Goal: Task Accomplishment & Management: Use online tool/utility

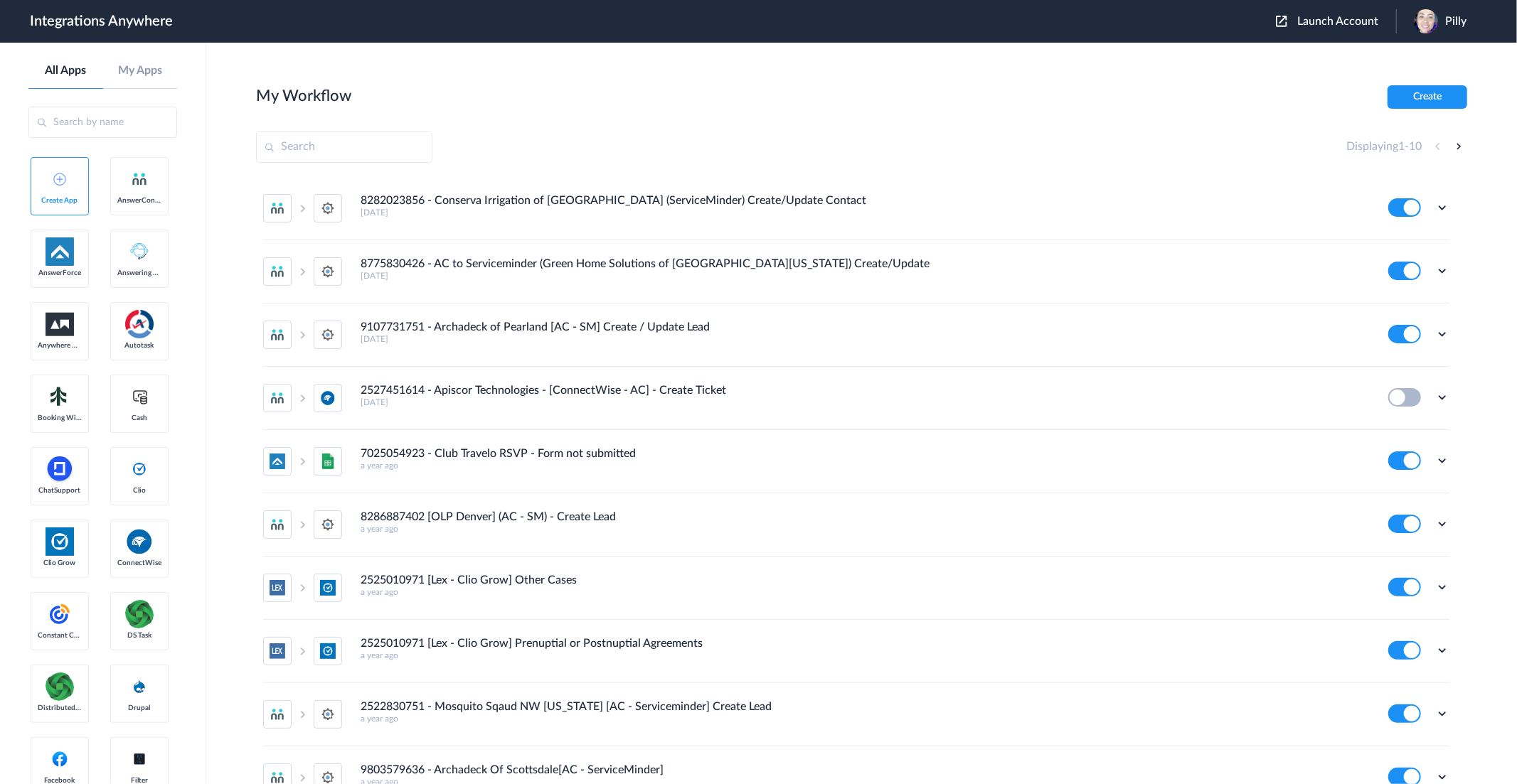
click at [1321, 22] on span "Launch Account" at bounding box center [1337, 21] width 81 height 11
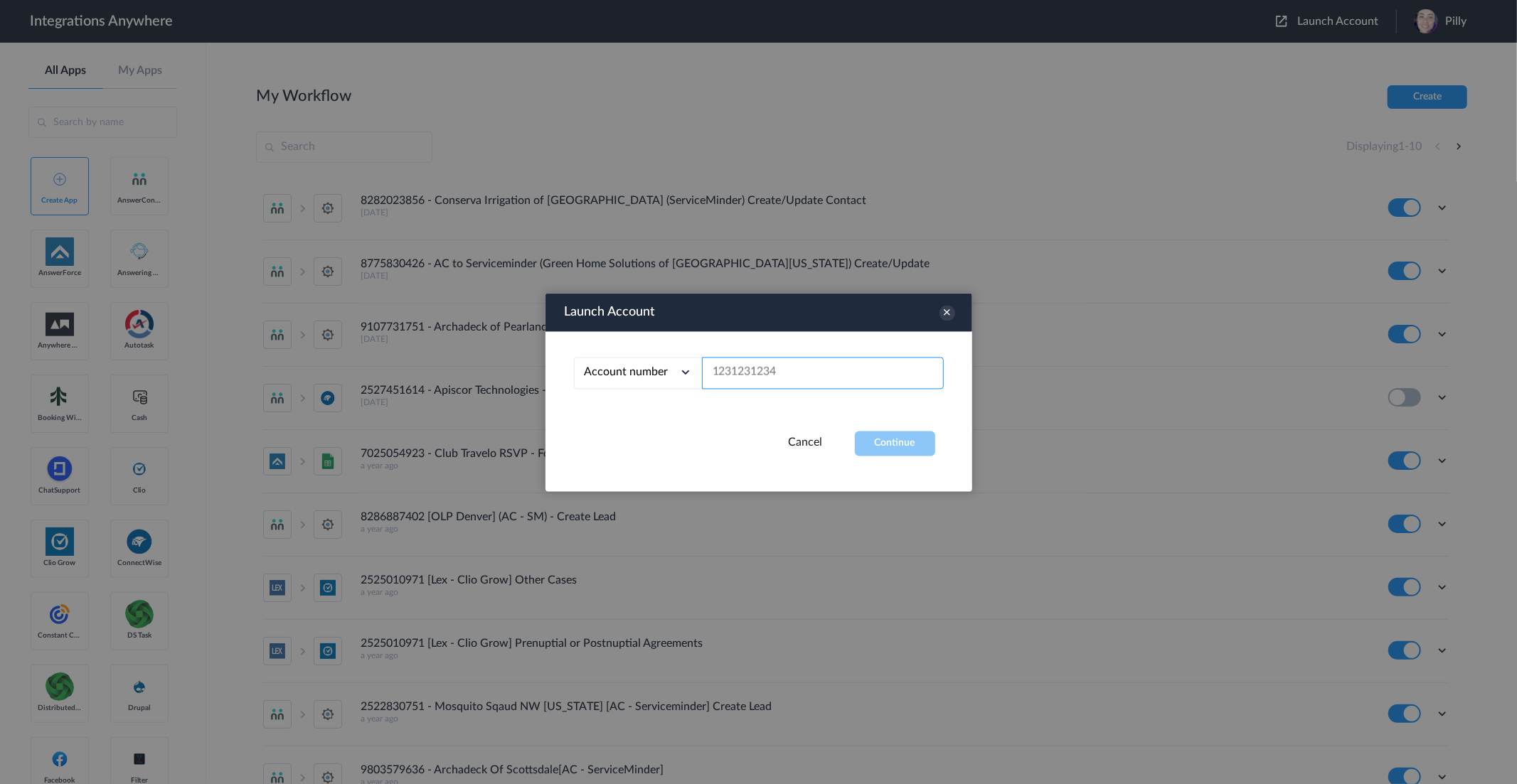
click at [792, 385] on input "text" at bounding box center [823, 373] width 242 height 32
paste input "3034185476"
type input "3034185476"
click at [897, 444] on button "Continue" at bounding box center [895, 443] width 81 height 25
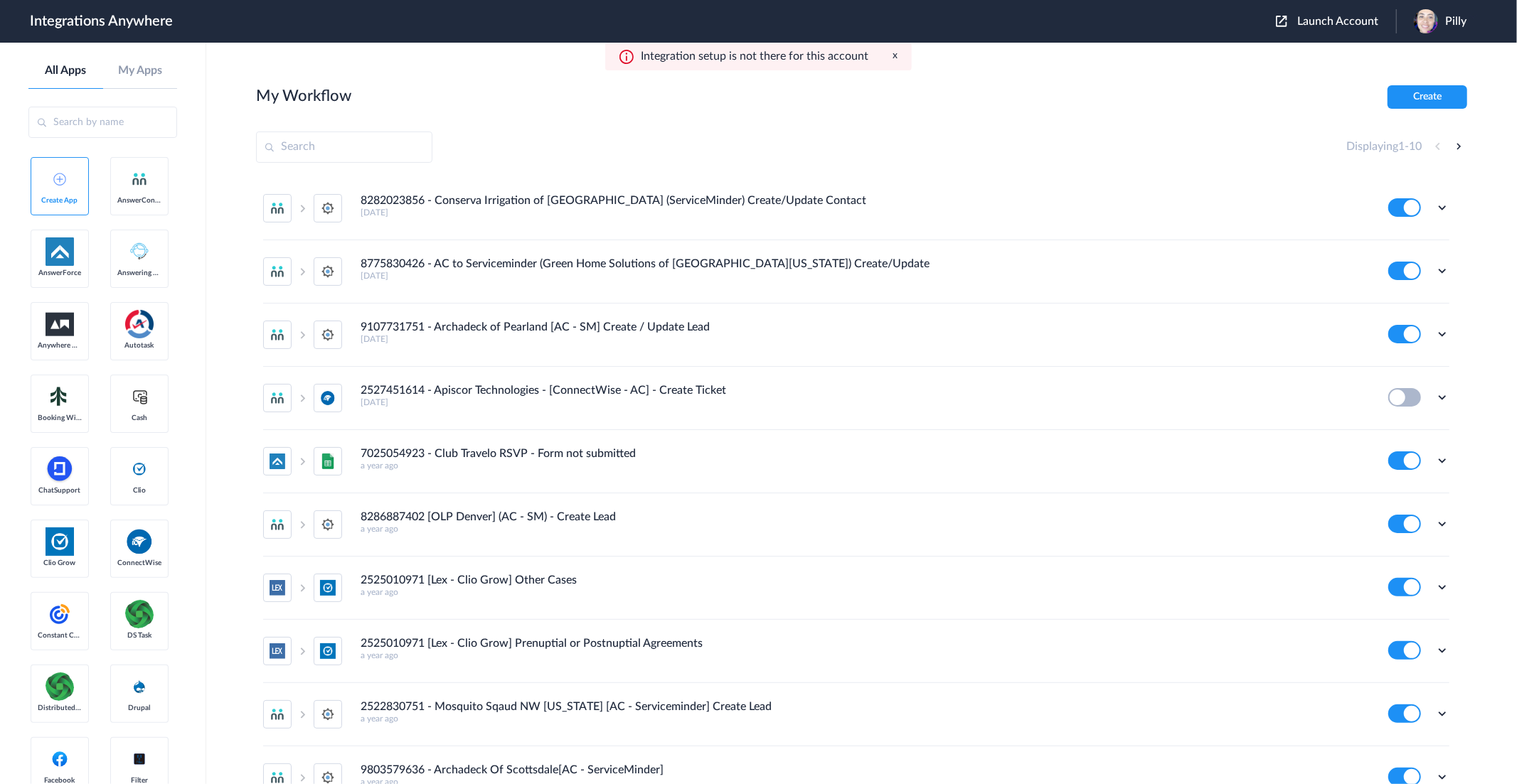
click at [60, 176] on img at bounding box center [59, 179] width 13 height 13
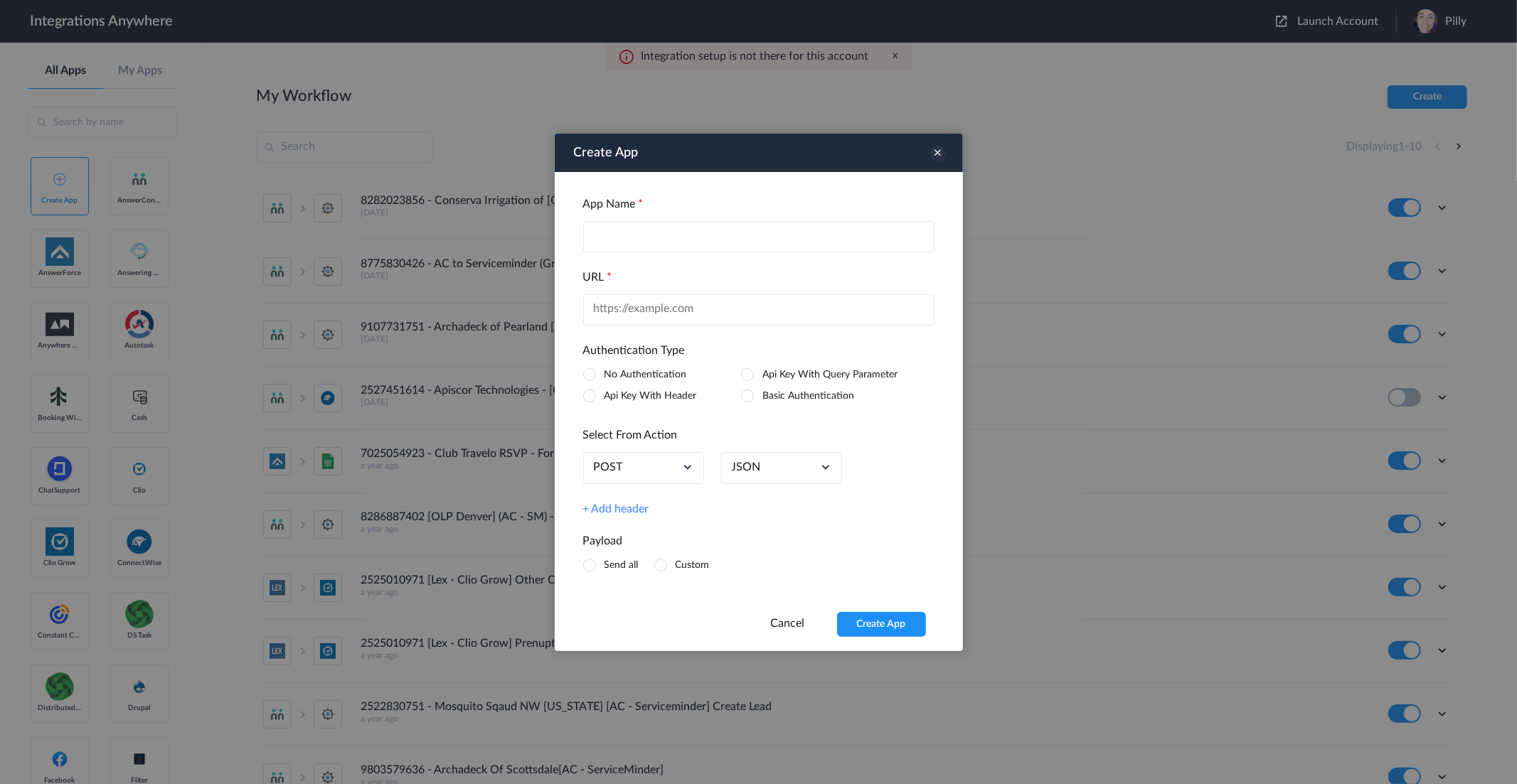
click at [937, 149] on icon at bounding box center [938, 153] width 16 height 16
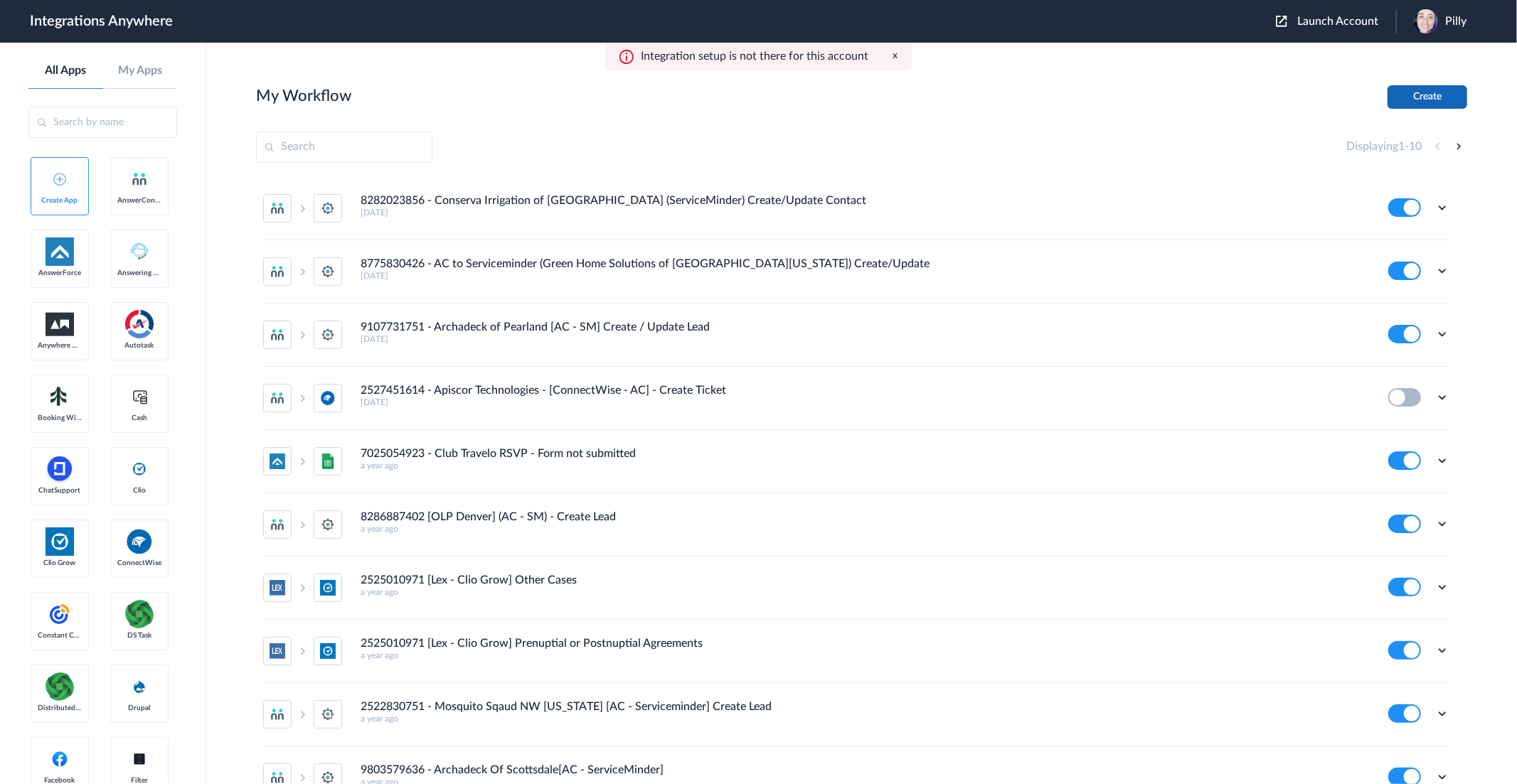
click at [1426, 90] on button "Create" at bounding box center [1427, 97] width 80 height 24
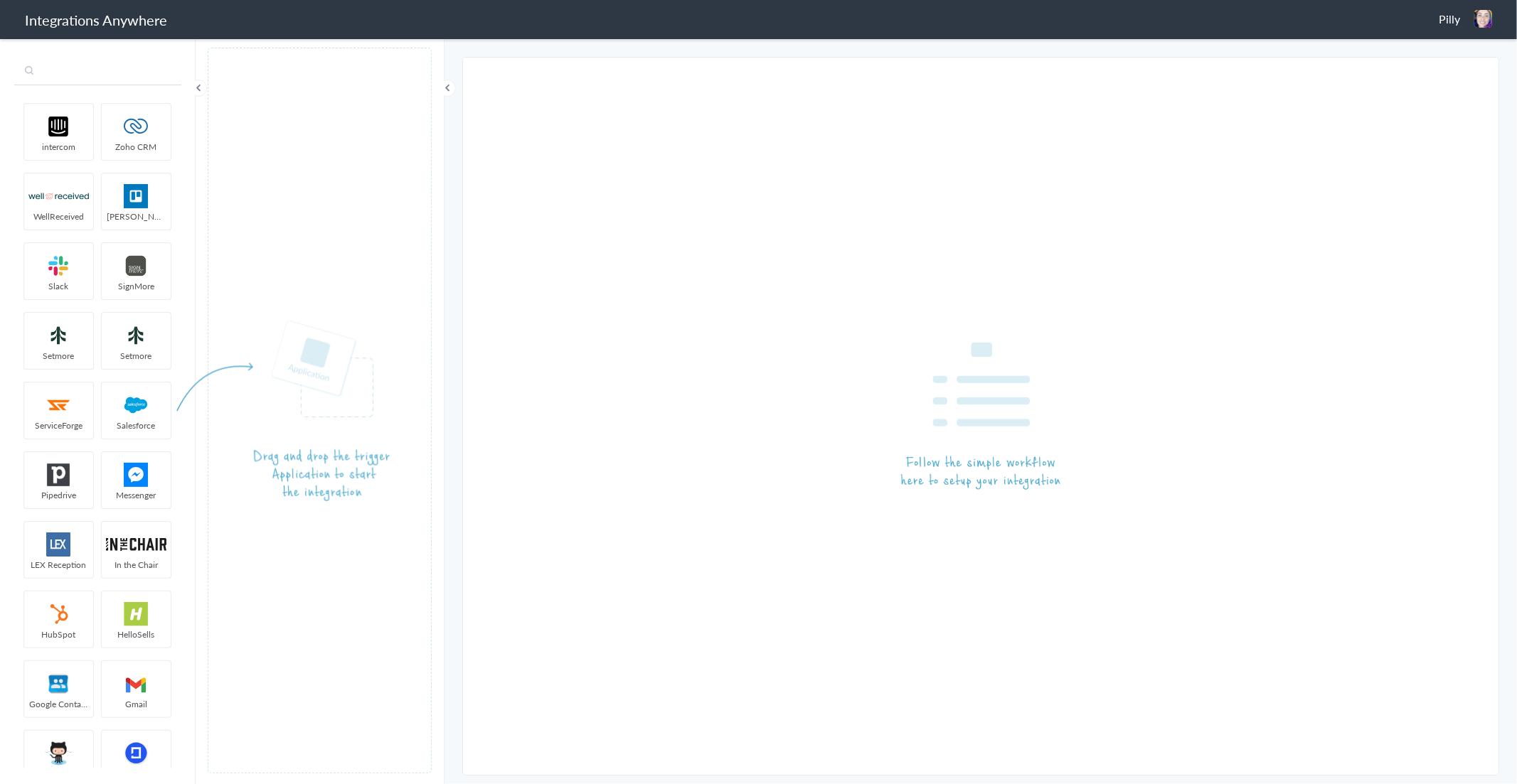
click at [91, 74] on input "text" at bounding box center [98, 72] width 167 height 27
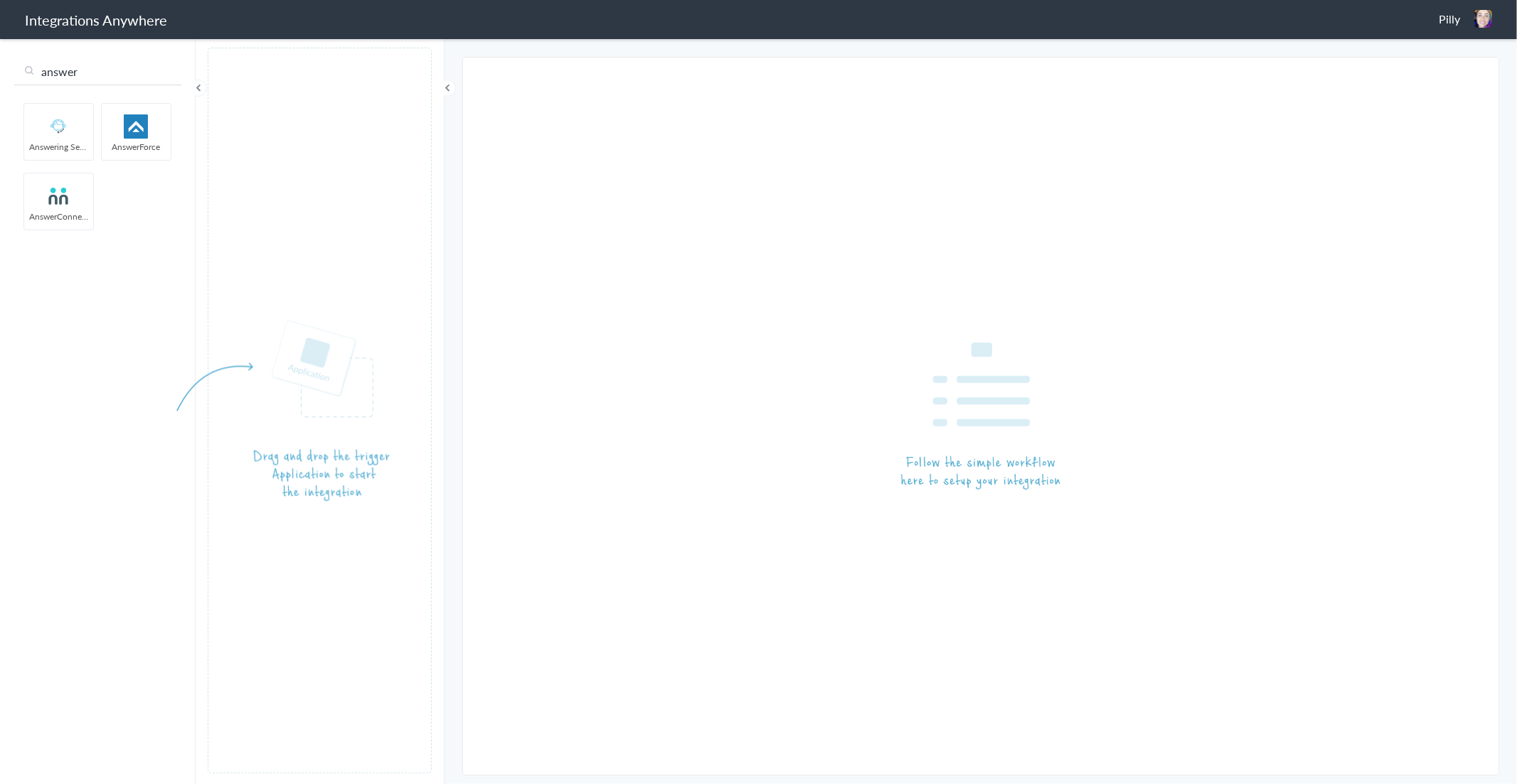
type input "answer"
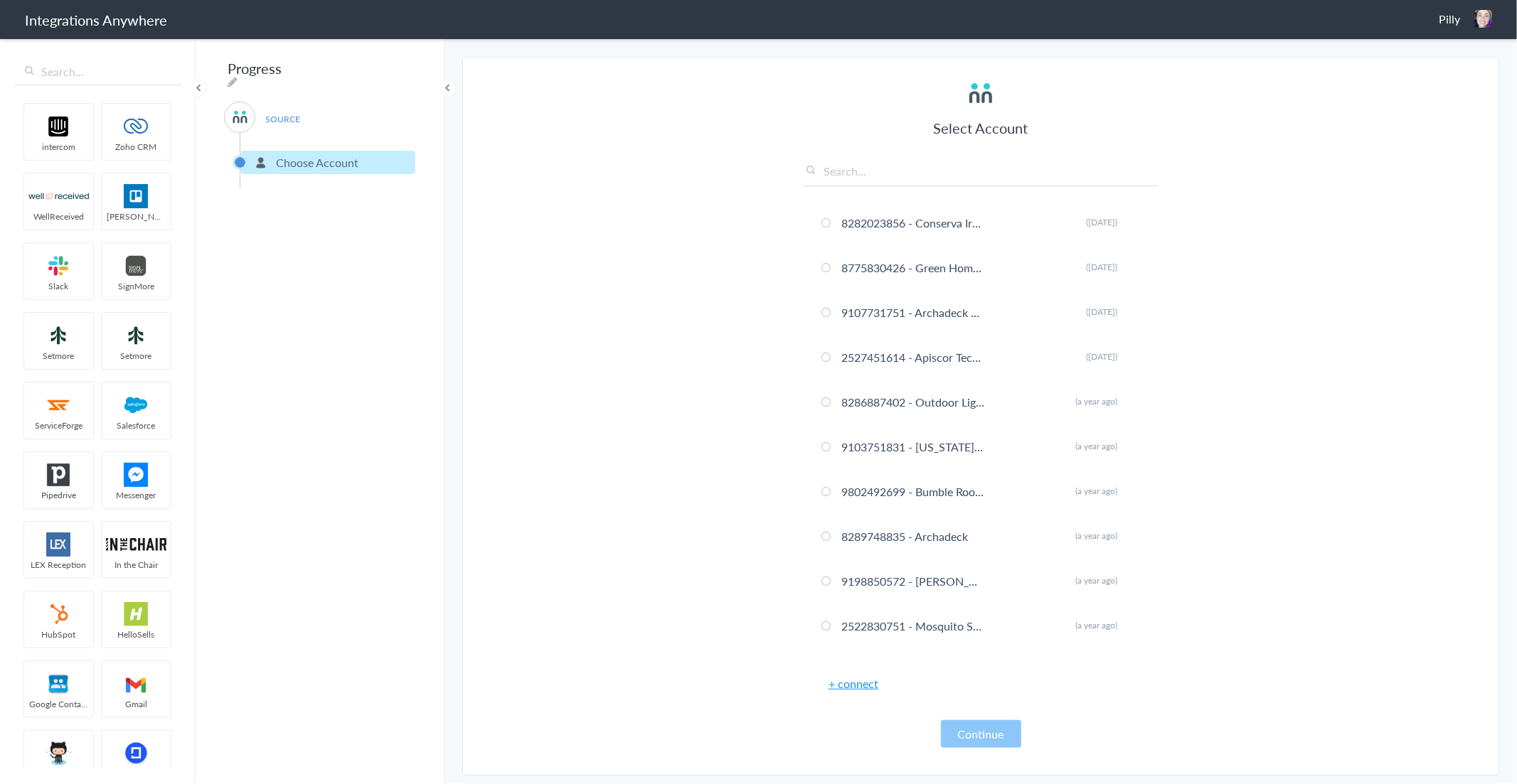
click at [848, 678] on link "+ connect" at bounding box center [853, 684] width 49 height 17
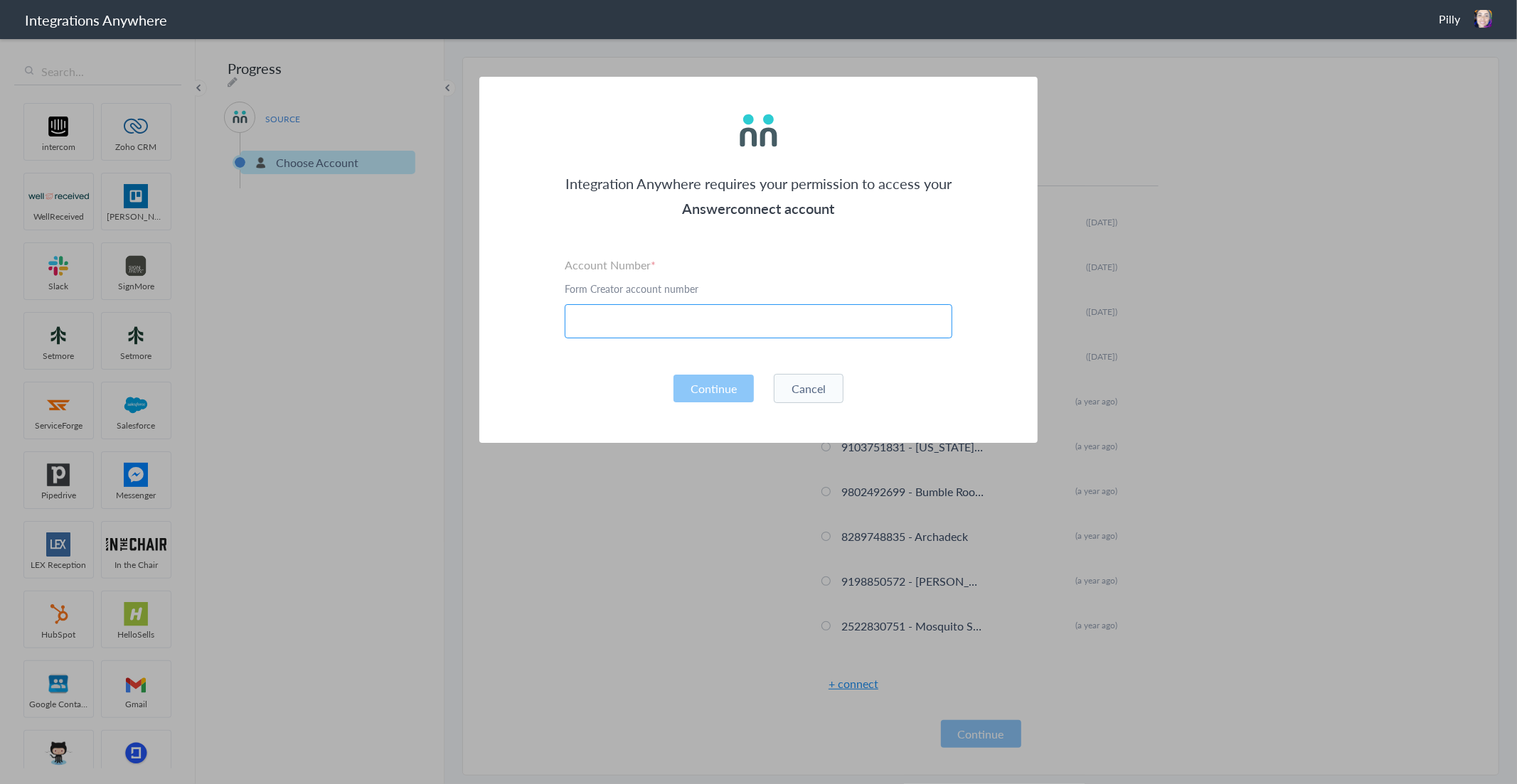
click at [603, 319] on input "text" at bounding box center [758, 321] width 387 height 34
paste input "3034185476"
type input "3034185476"
drag, startPoint x: 709, startPoint y: 391, endPoint x: 727, endPoint y: 389, distance: 18.1
click at [710, 391] on button "Continue" at bounding box center [714, 389] width 81 height 27
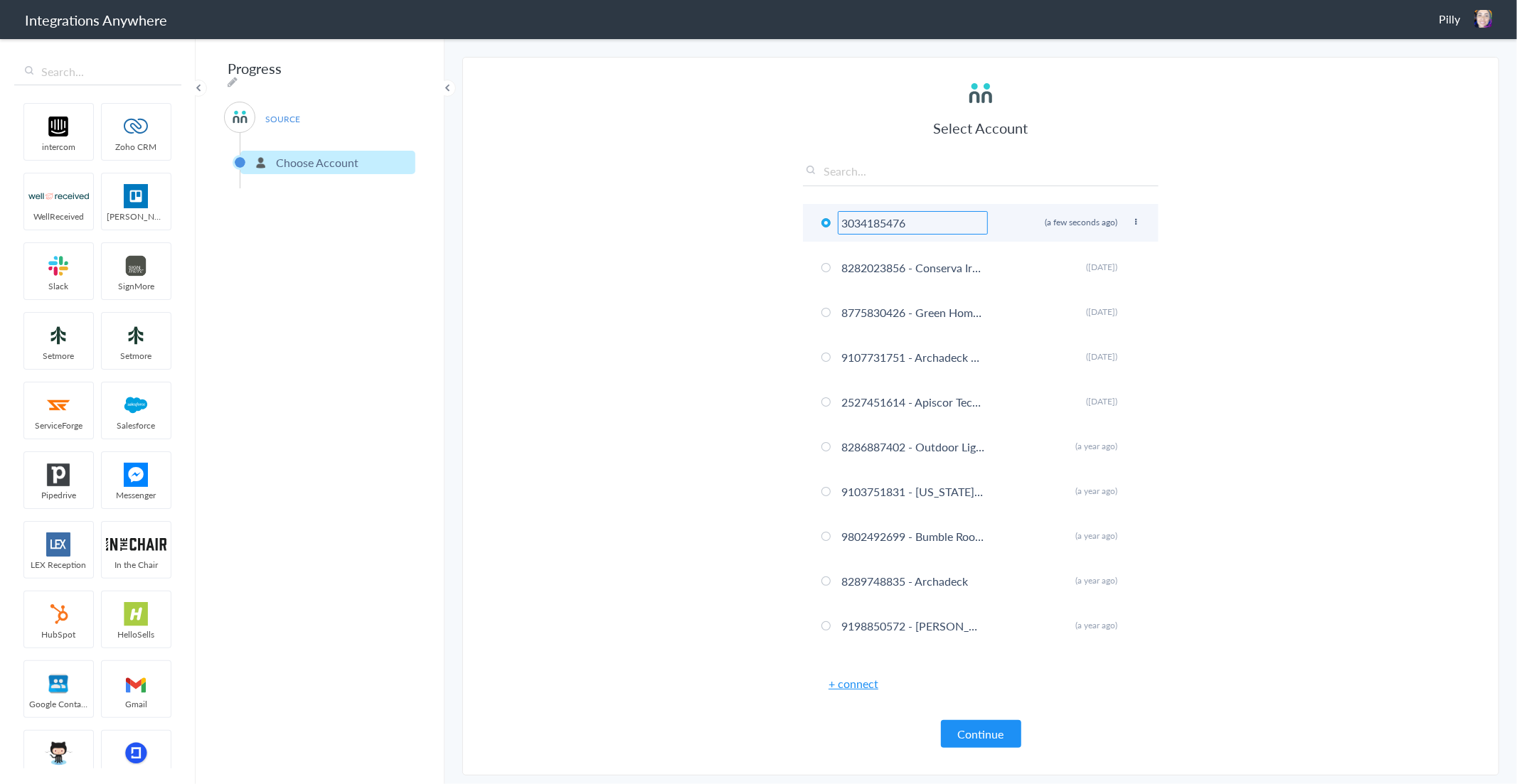
click at [908, 224] on input "3034185476" at bounding box center [912, 223] width 150 height 24
paste input "- Conserva Irrigation of The Midlands"
type input "3034185476 - Conserva Irrigation of The Midlands"
click at [831, 752] on article "Select Account 3034185476 - Conserva Irrigation of The Midlands Rename Delete (…" at bounding box center [980, 416] width 355 height 689
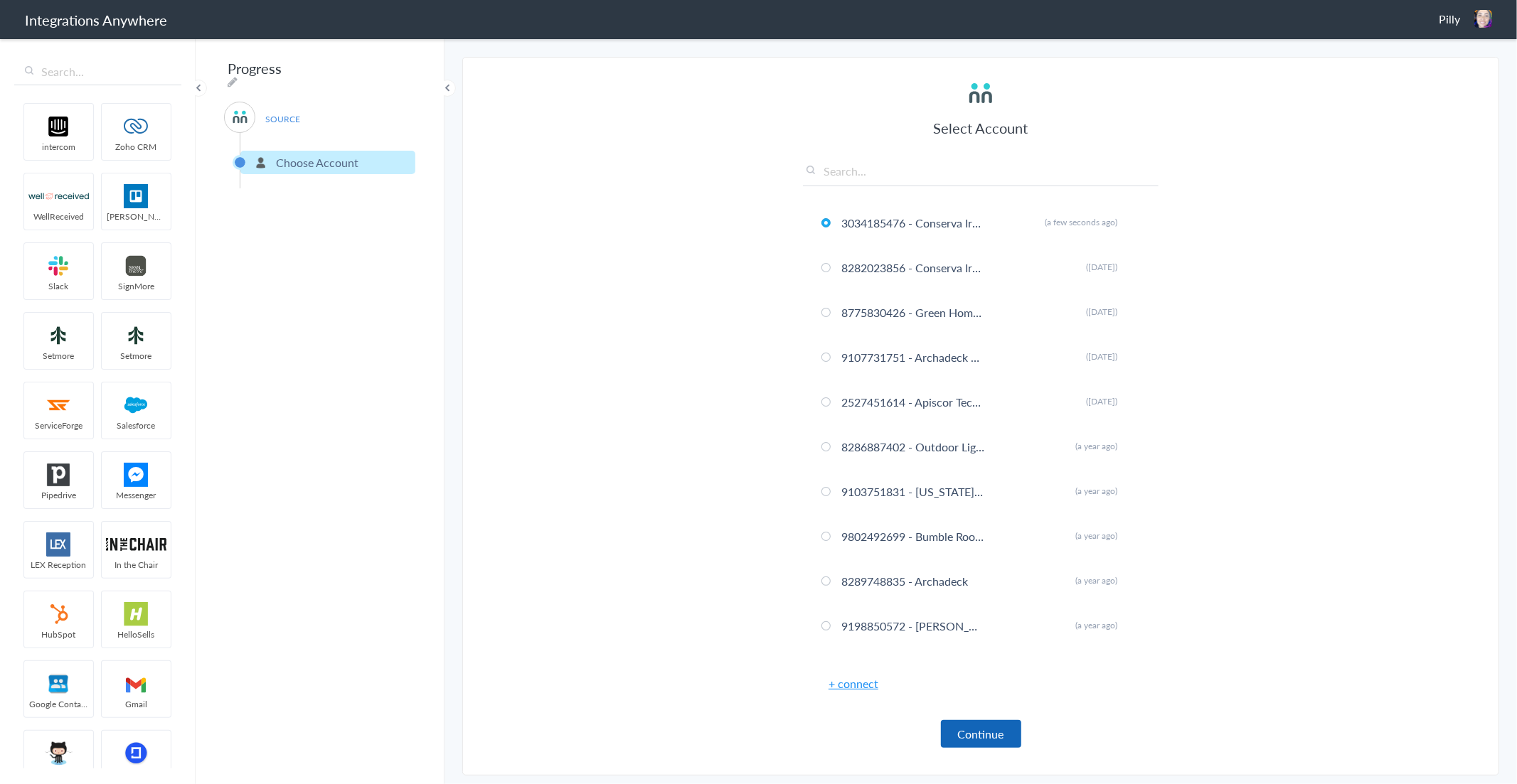
click at [968, 728] on button "Continue" at bounding box center [981, 734] width 81 height 27
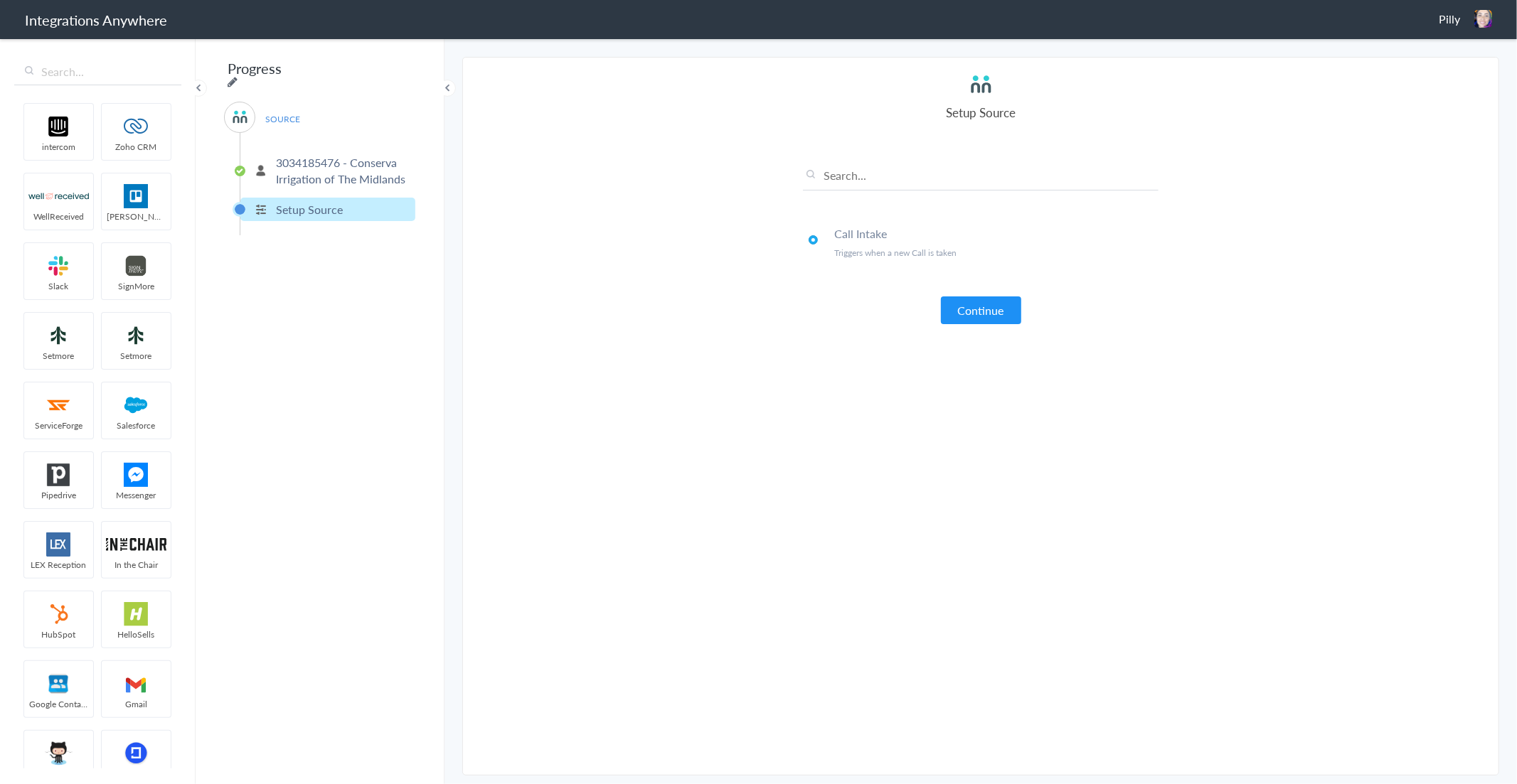
click at [237, 76] on icon at bounding box center [232, 81] width 10 height 11
click at [348, 68] on input "Progress" at bounding box center [311, 68] width 176 height 27
paste input "3034185476 - Conserva Irrigation of The Midlands"
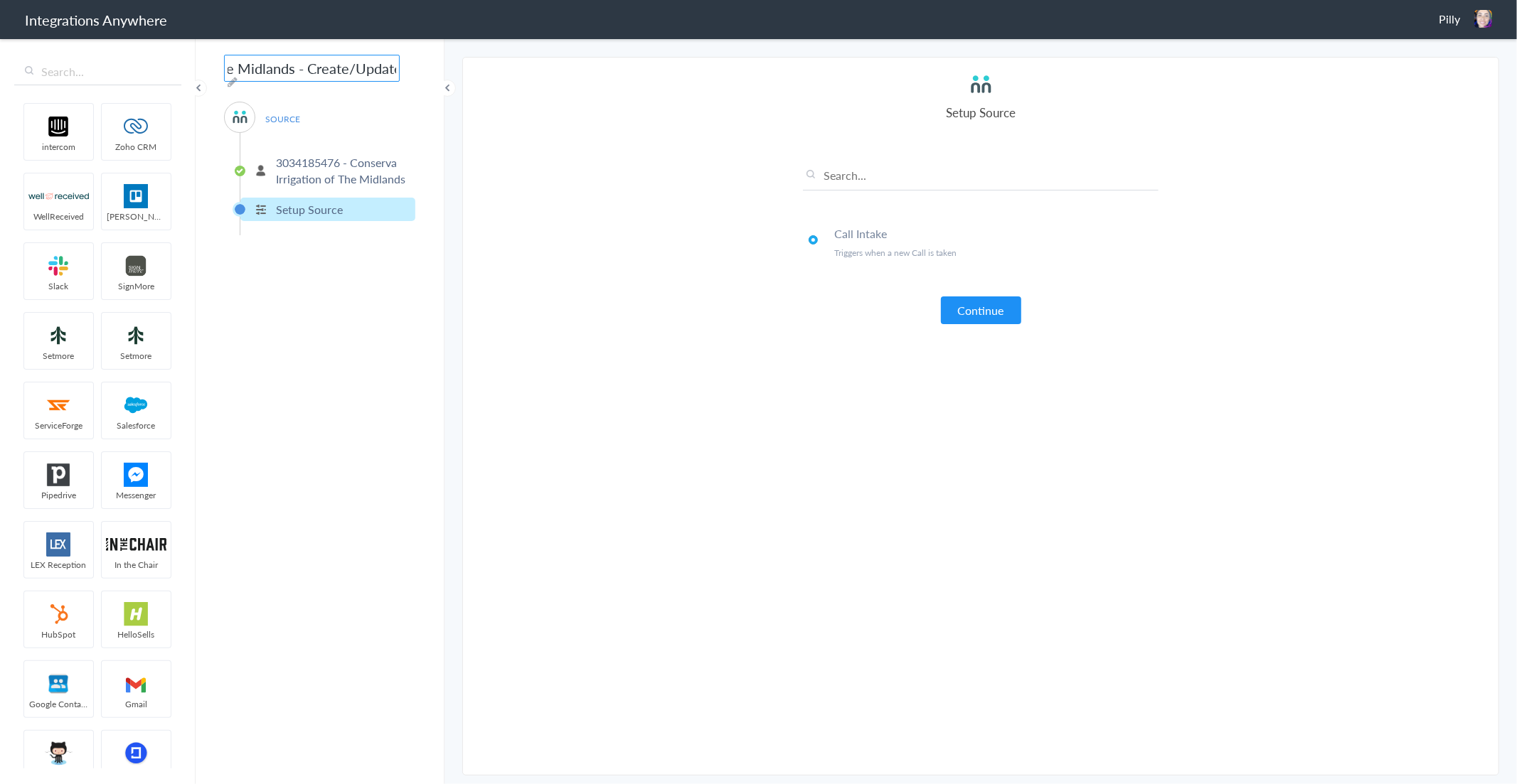
scroll to position [0, 390]
click at [680, 513] on section "Select Account 3034185476 - Conserva Irrigation of The Midlands Rename Delete (…" at bounding box center [981, 416] width 1037 height 719
click at [352, 65] on input "AC - ServiceMinder: 3034185476 - Conserva Irrigation of The Midlands - Create/U…" at bounding box center [311, 68] width 176 height 27
click at [237, 76] on icon at bounding box center [232, 81] width 10 height 11
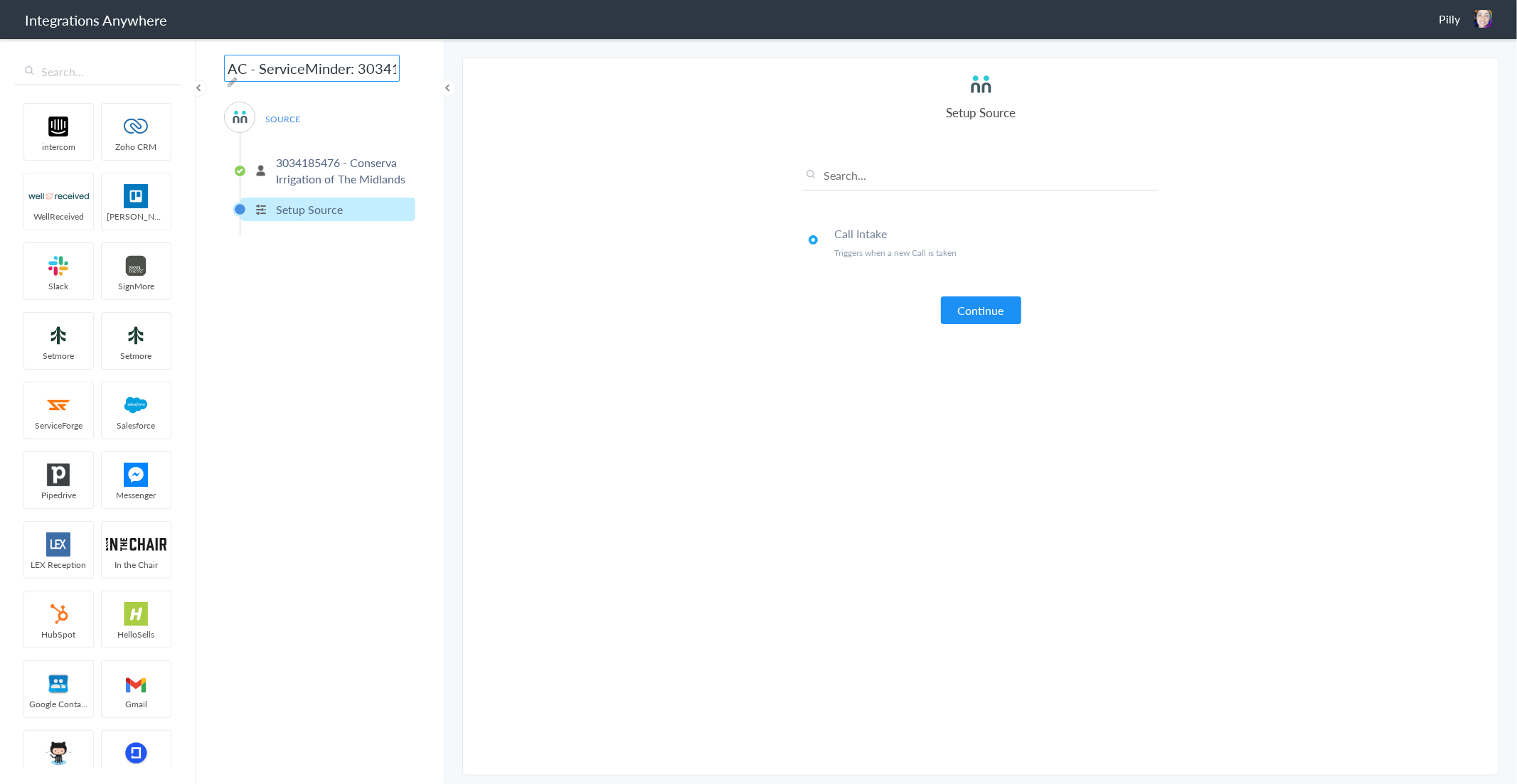
click at [355, 68] on input "AC - ServiceMinder: 3034185476 - Conserva Irrigation of The Midlands - Create/U…" at bounding box center [311, 68] width 176 height 27
type input "[AC - ServiceMinder] - 3034185476 - Conserva Irrigation of The Midlands - Creat…"
click at [550, 361] on section "Select Account 3034185476 - Conserva Irrigation of The Midlands Rename Delete (…" at bounding box center [981, 416] width 1037 height 719
click at [1000, 306] on button "Continue" at bounding box center [981, 310] width 81 height 27
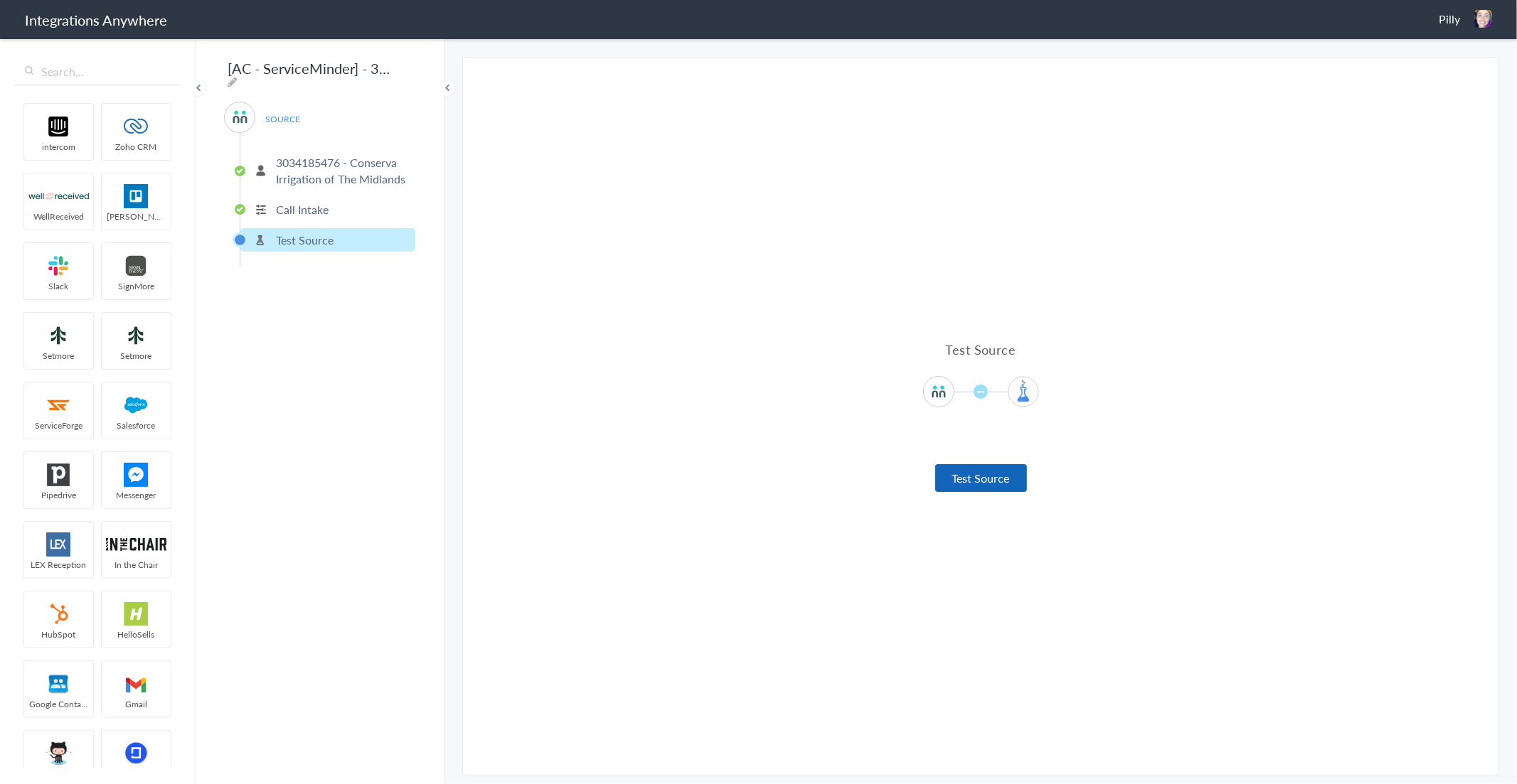
click at [990, 471] on button "Test Source" at bounding box center [981, 478] width 92 height 27
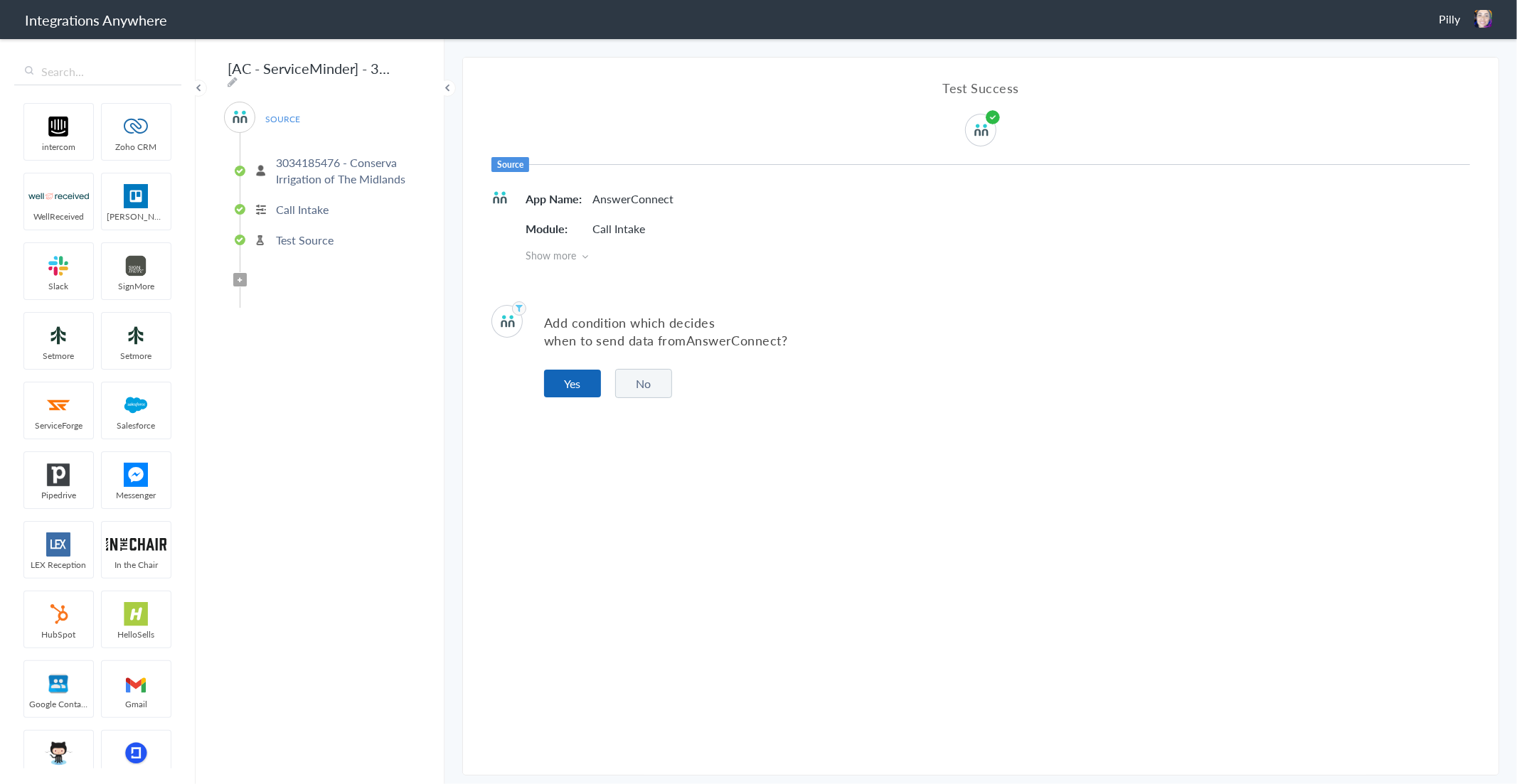
click at [584, 388] on button "Yes" at bounding box center [572, 383] width 57 height 27
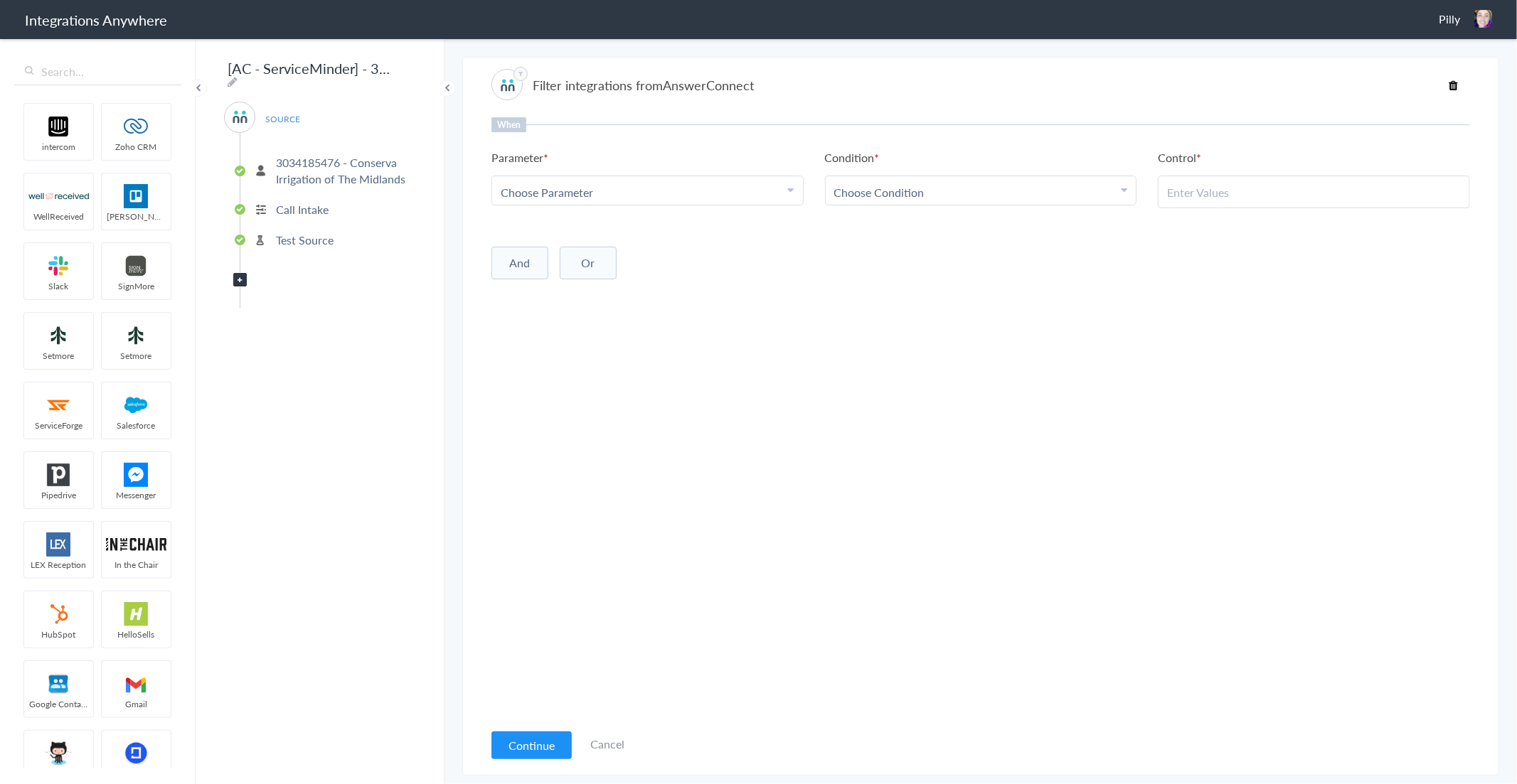
click at [594, 189] on div "Choose Parameter" at bounding box center [647, 192] width 294 height 17
click at [543, 230] on input "text" at bounding box center [647, 231] width 311 height 30
type input "call"
click at [546, 316] on link "Call Type" at bounding box center [647, 323] width 311 height 30
click at [848, 193] on span "Choose Condition" at bounding box center [879, 192] width 91 height 17
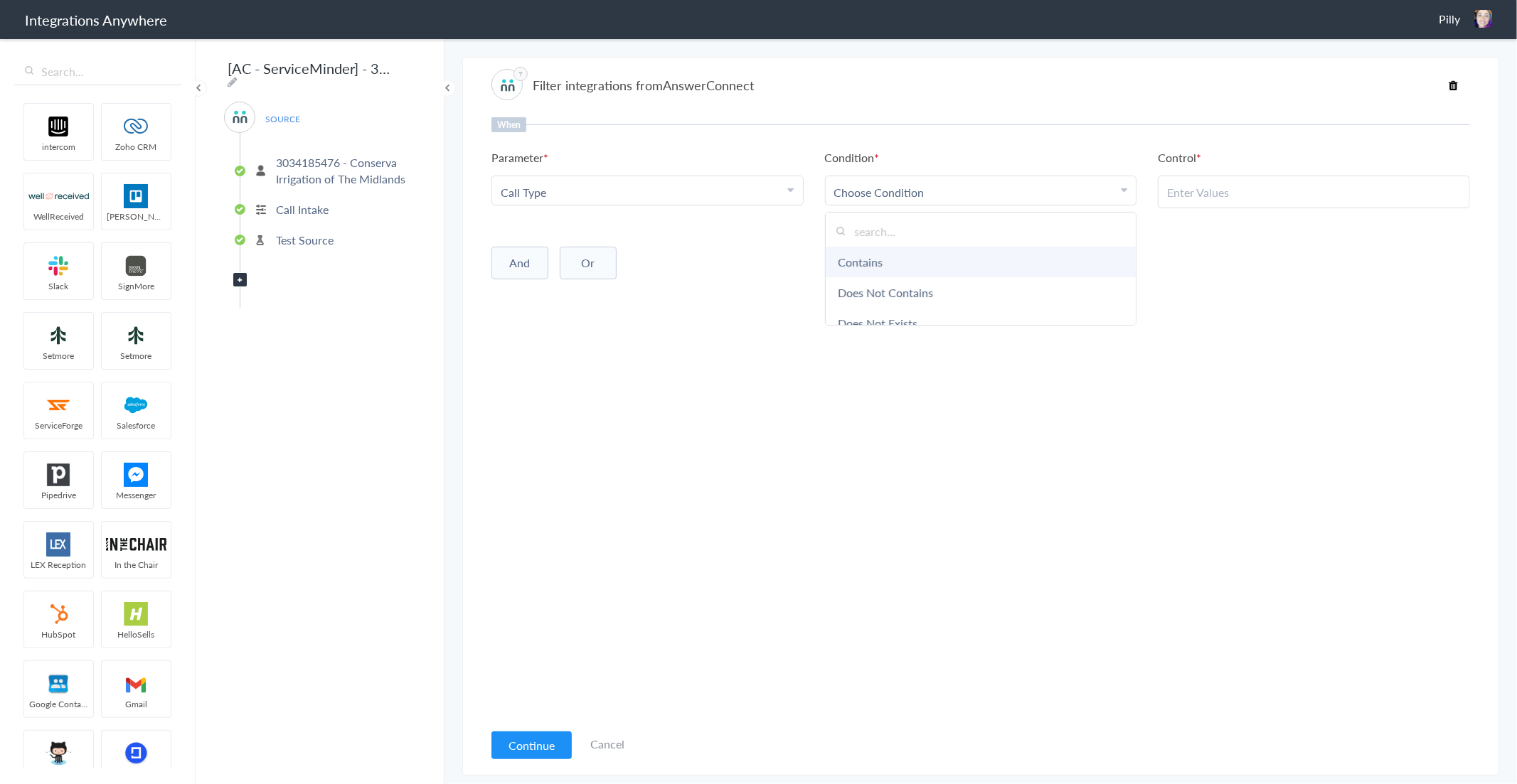
click at [878, 265] on link "Contains" at bounding box center [981, 262] width 311 height 30
click at [1226, 184] on input "text" at bounding box center [1314, 192] width 294 height 17
paste input "New Potential Client"
type input "New Potential Client"
click at [1083, 297] on div "When Parameter Choose Parameter Call Type Email Phone Full Name Call Start Time…" at bounding box center [981, 419] width 978 height 604
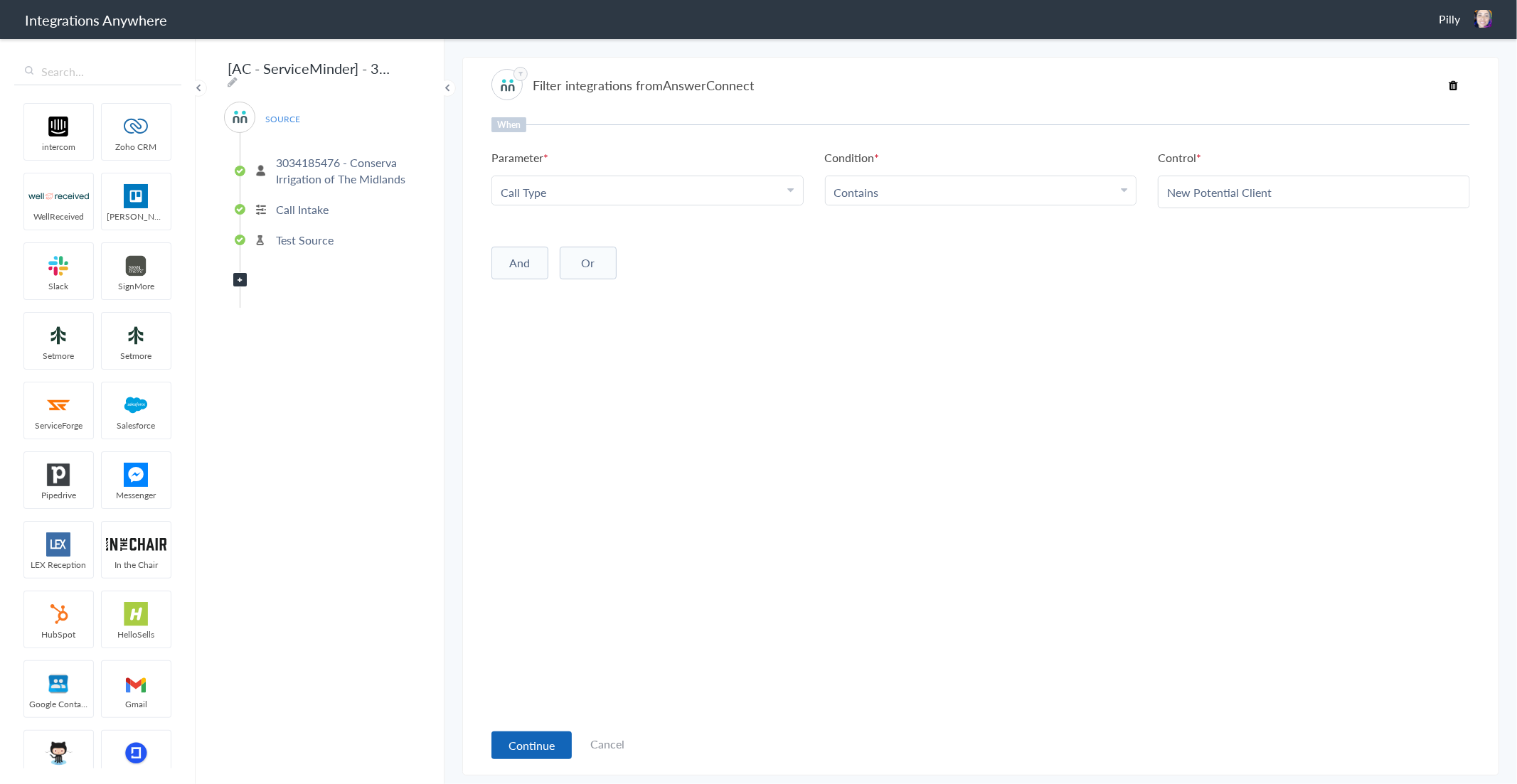
click at [550, 739] on button "Continue" at bounding box center [532, 745] width 81 height 27
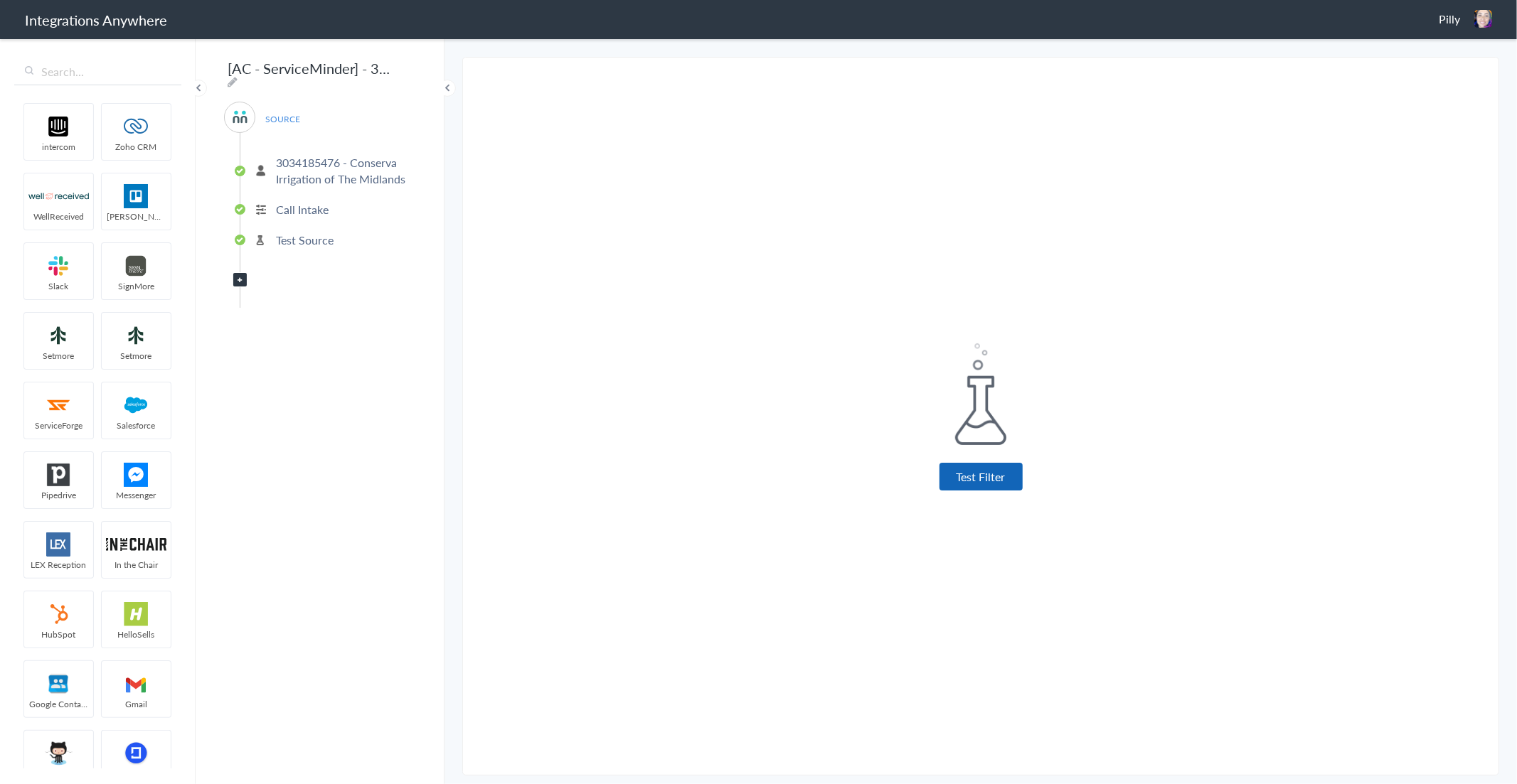
click at [969, 472] on button "Test Filter" at bounding box center [981, 477] width 83 height 27
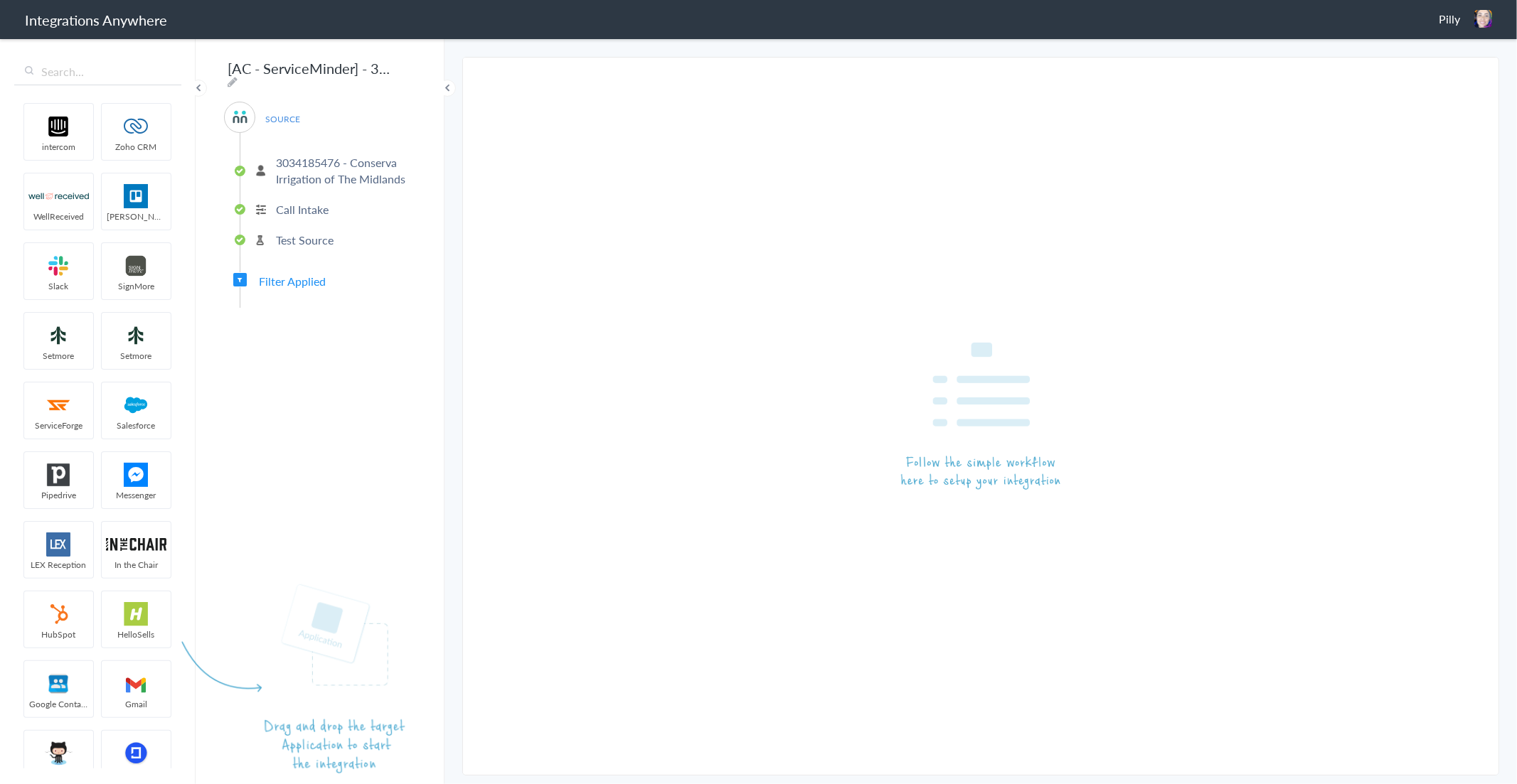
click at [313, 252] on article at bounding box center [320, 411] width 224 height 725
click at [306, 288] on article at bounding box center [320, 411] width 224 height 725
click at [294, 295] on article at bounding box center [320, 411] width 224 height 725
click at [66, 68] on input "text" at bounding box center [98, 72] width 167 height 27
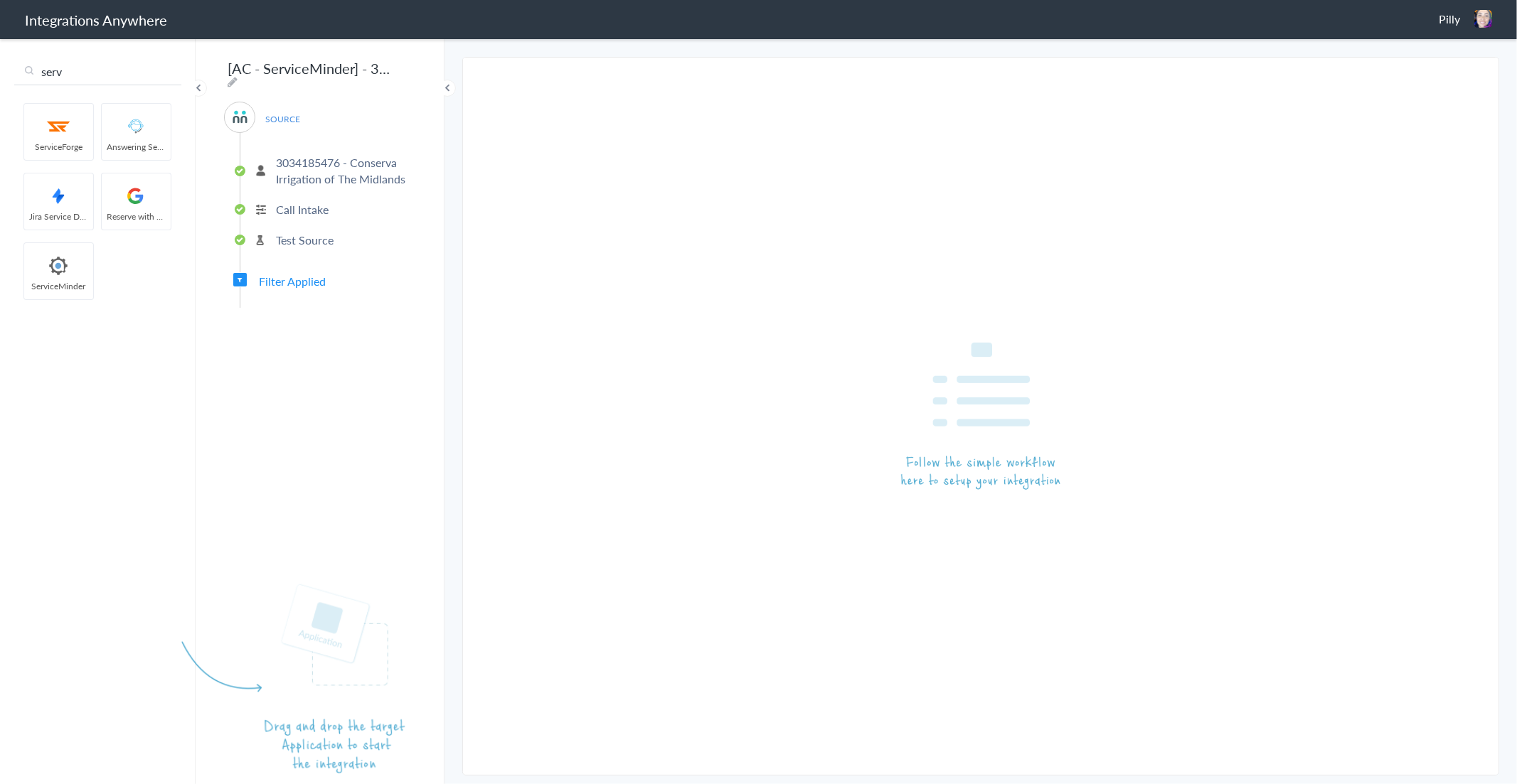
type input "serv"
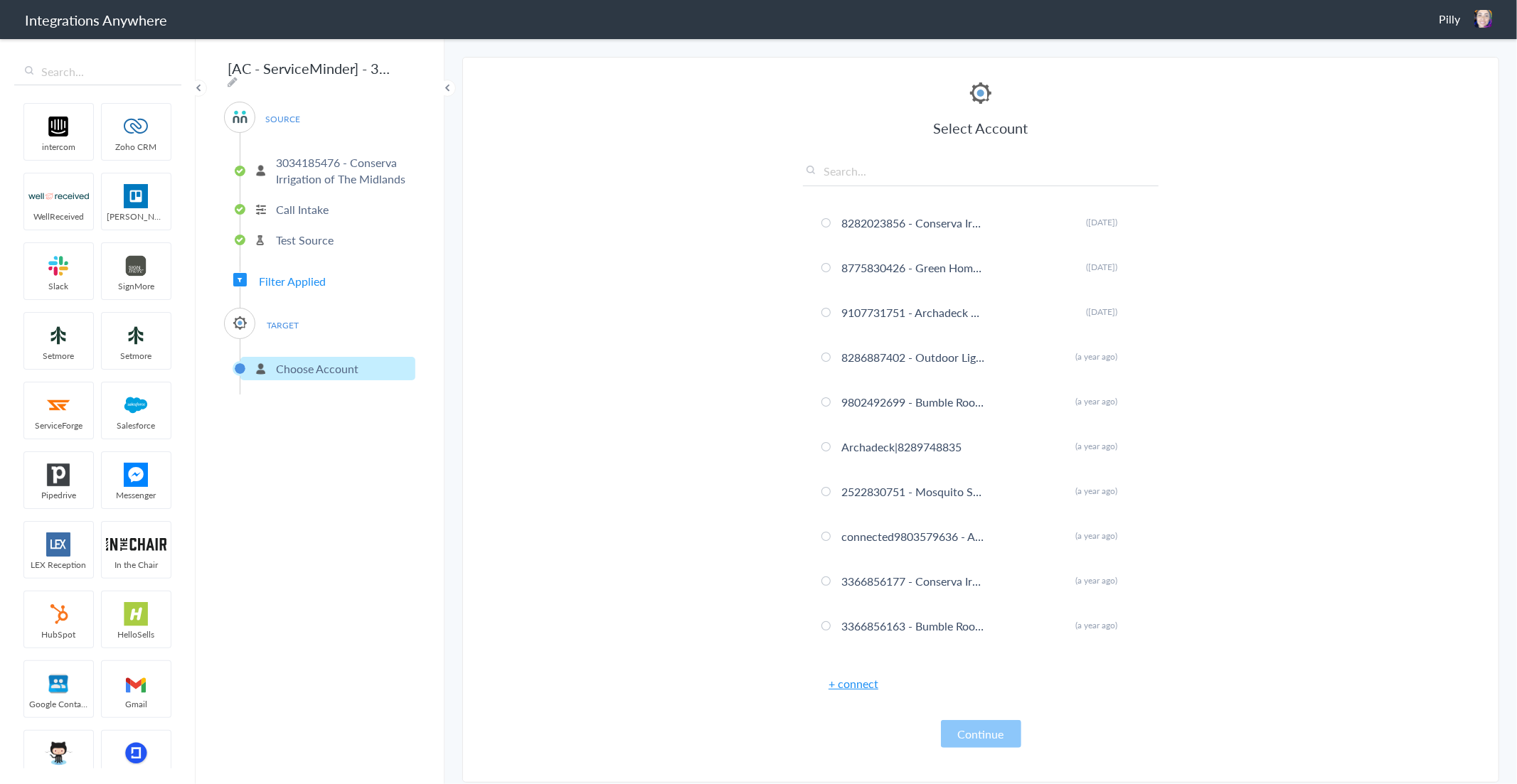
click at [876, 687] on link "+ connect" at bounding box center [853, 684] width 49 height 17
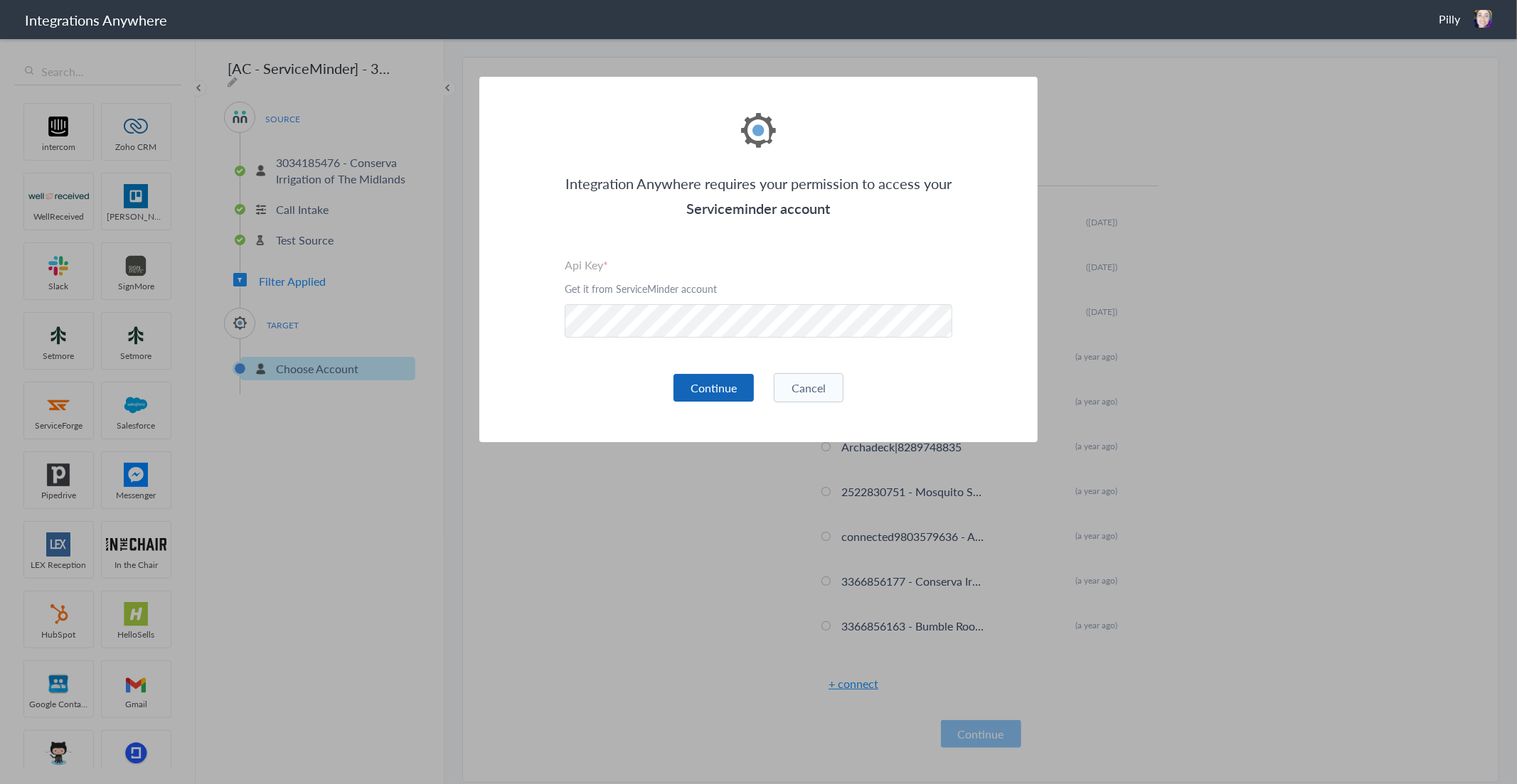
click at [703, 382] on button "Continue" at bounding box center [714, 388] width 81 height 27
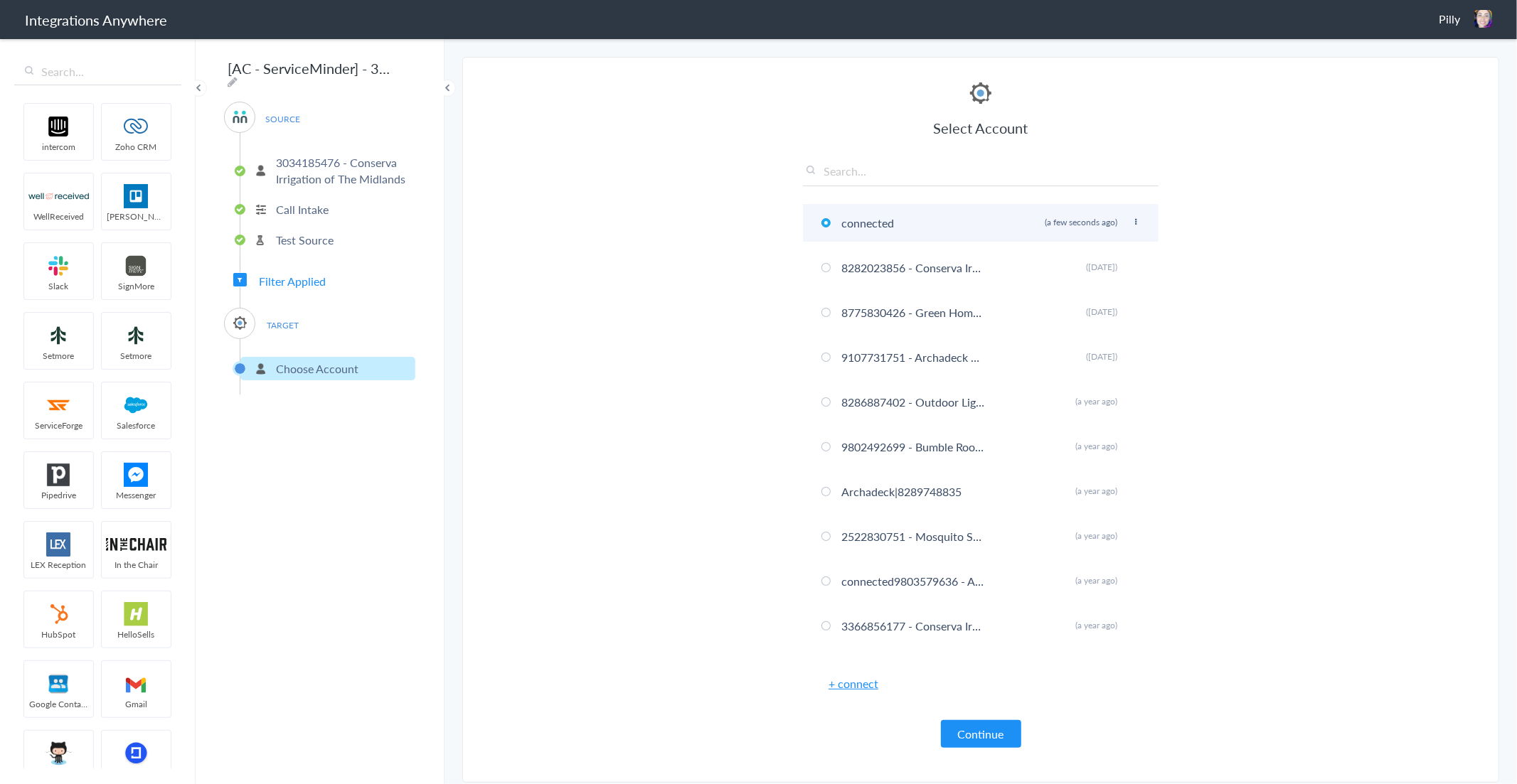
click at [1124, 215] on li "connected Rename Delete (a few seconds ago)" at bounding box center [980, 223] width 355 height 38
click at [1131, 223] on icon at bounding box center [1135, 222] width 8 height 8
click at [1103, 246] on li "Rename" at bounding box center [1107, 251] width 98 height 21
click at [891, 227] on input "connected" at bounding box center [912, 223] width 150 height 24
click at [891, 226] on input "connected" at bounding box center [912, 223] width 150 height 24
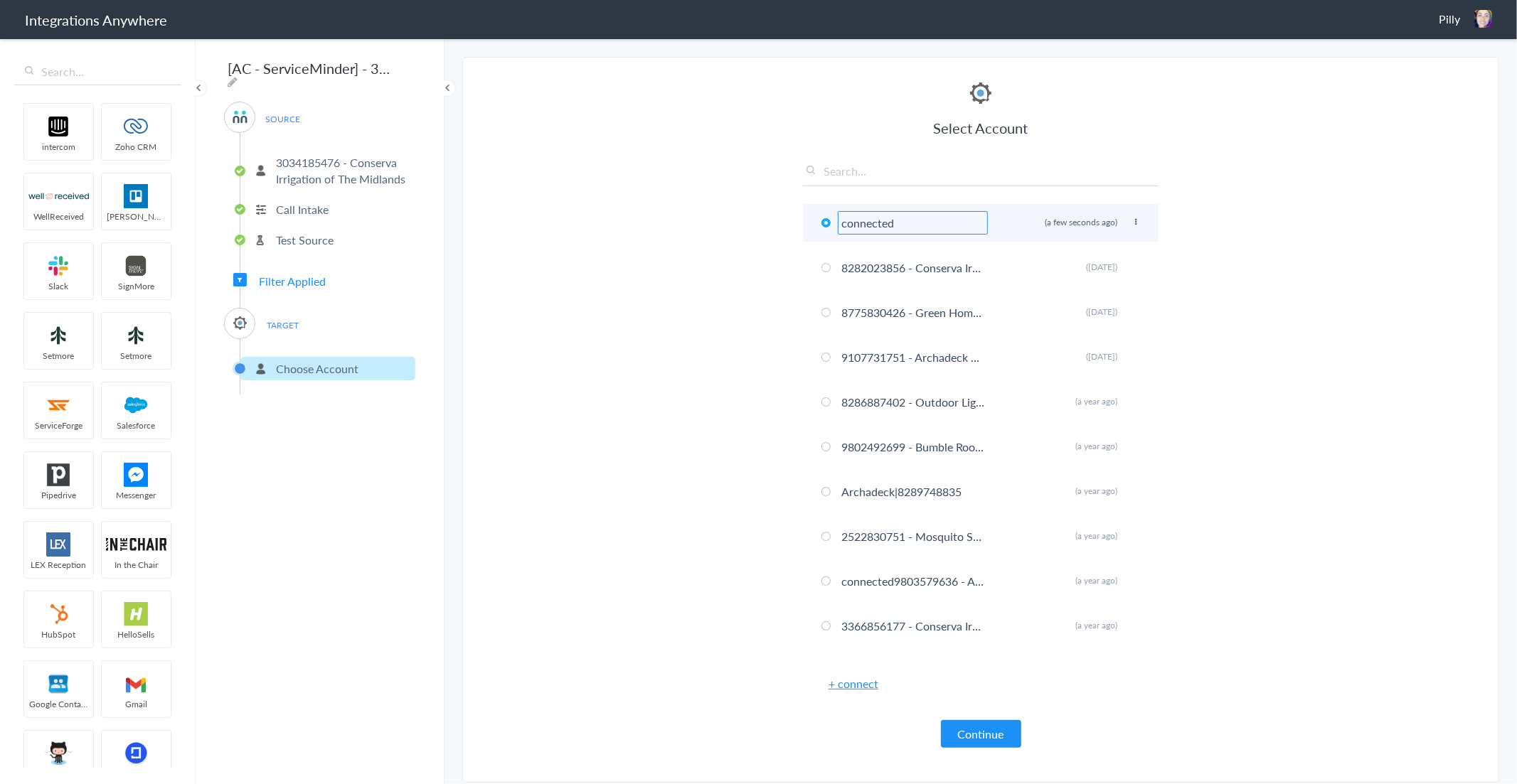
click at [891, 226] on input "connected" at bounding box center [912, 223] width 150 height 24
paste input "3034185476 - Conserva Irrigation of The Midlands"
type input "3034185476 - Conserva Irrigation of The Midlands"
click at [1363, 325] on section "Select Account 3034185476 - Conserva Irrigation of The Midlands Rename Delete (…" at bounding box center [981, 420] width 1037 height 725
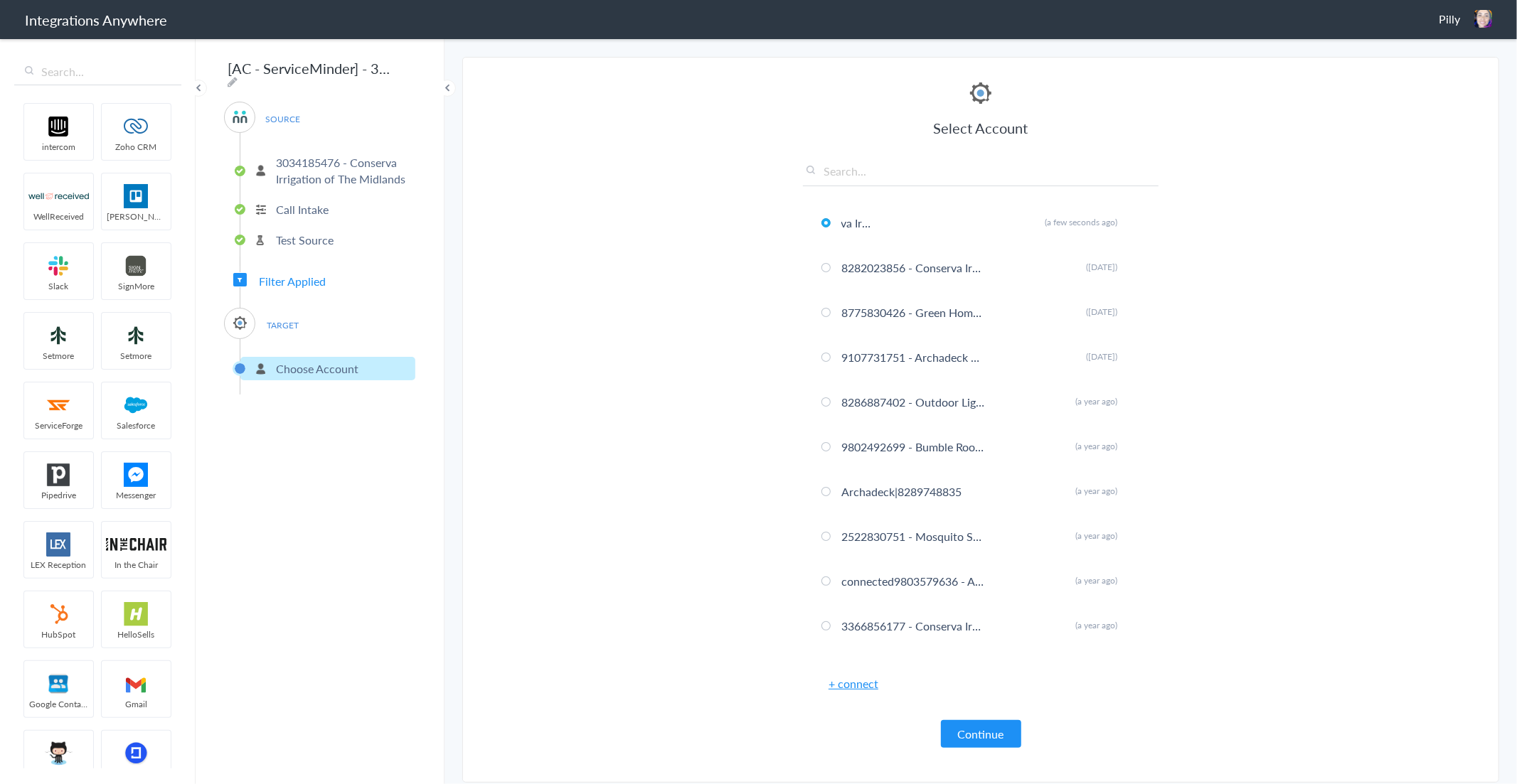
scroll to position [0, 0]
click at [1000, 728] on button "Continue" at bounding box center [981, 734] width 81 height 27
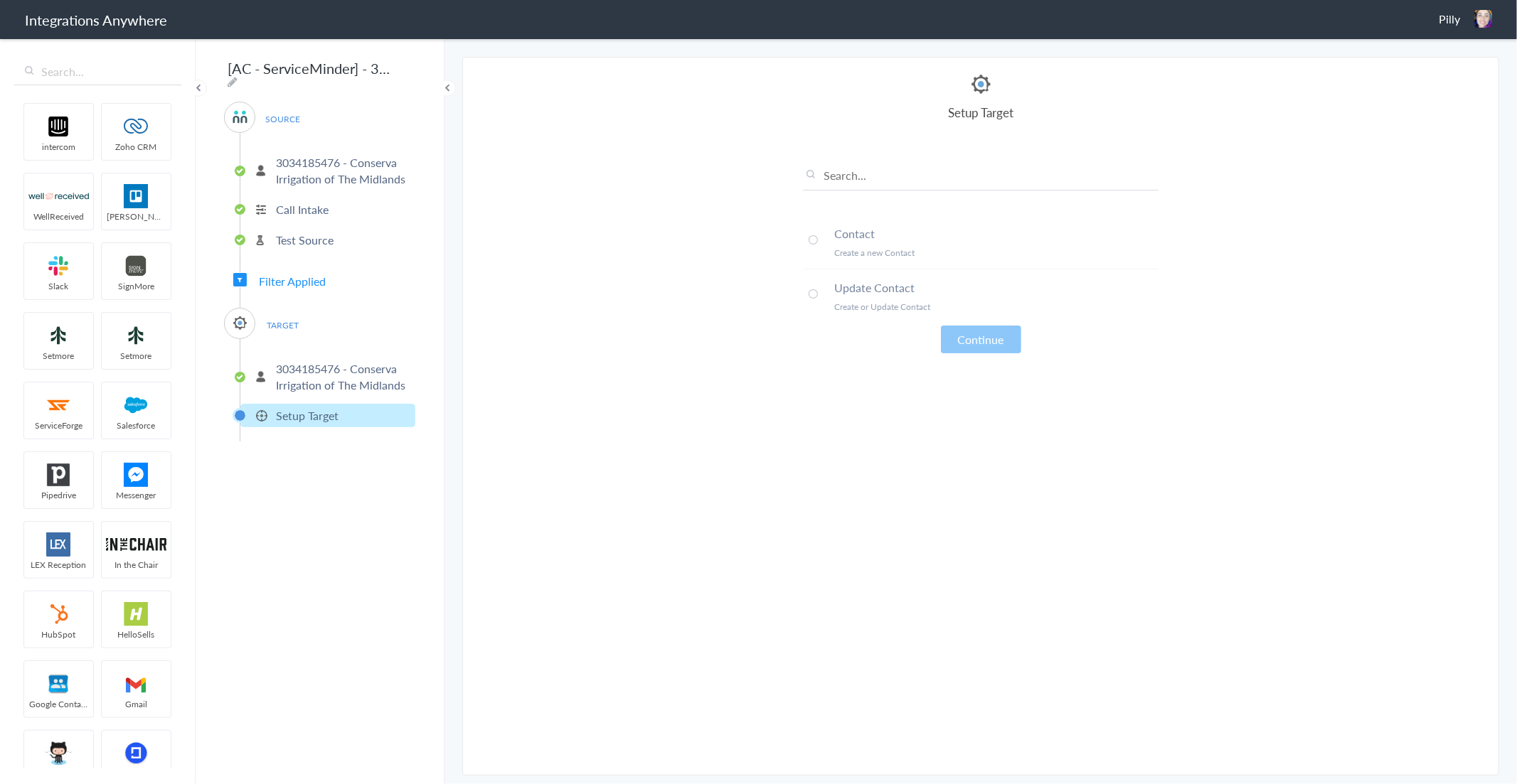
click at [813, 289] on span at bounding box center [813, 294] width 9 height 9
click at [962, 330] on button "Continue" at bounding box center [981, 339] width 81 height 27
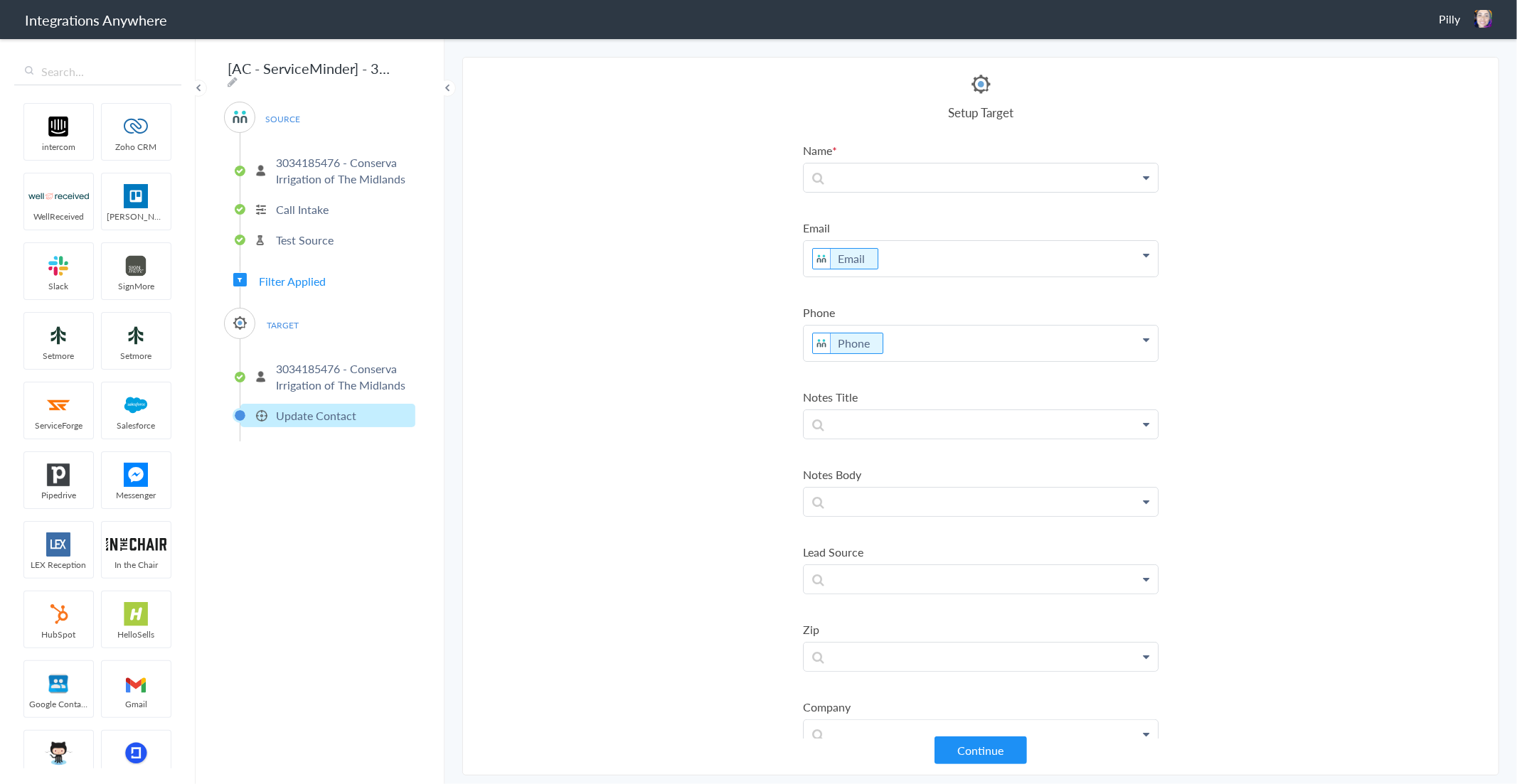
click at [316, 233] on p "Test Source" at bounding box center [305, 240] width 58 height 17
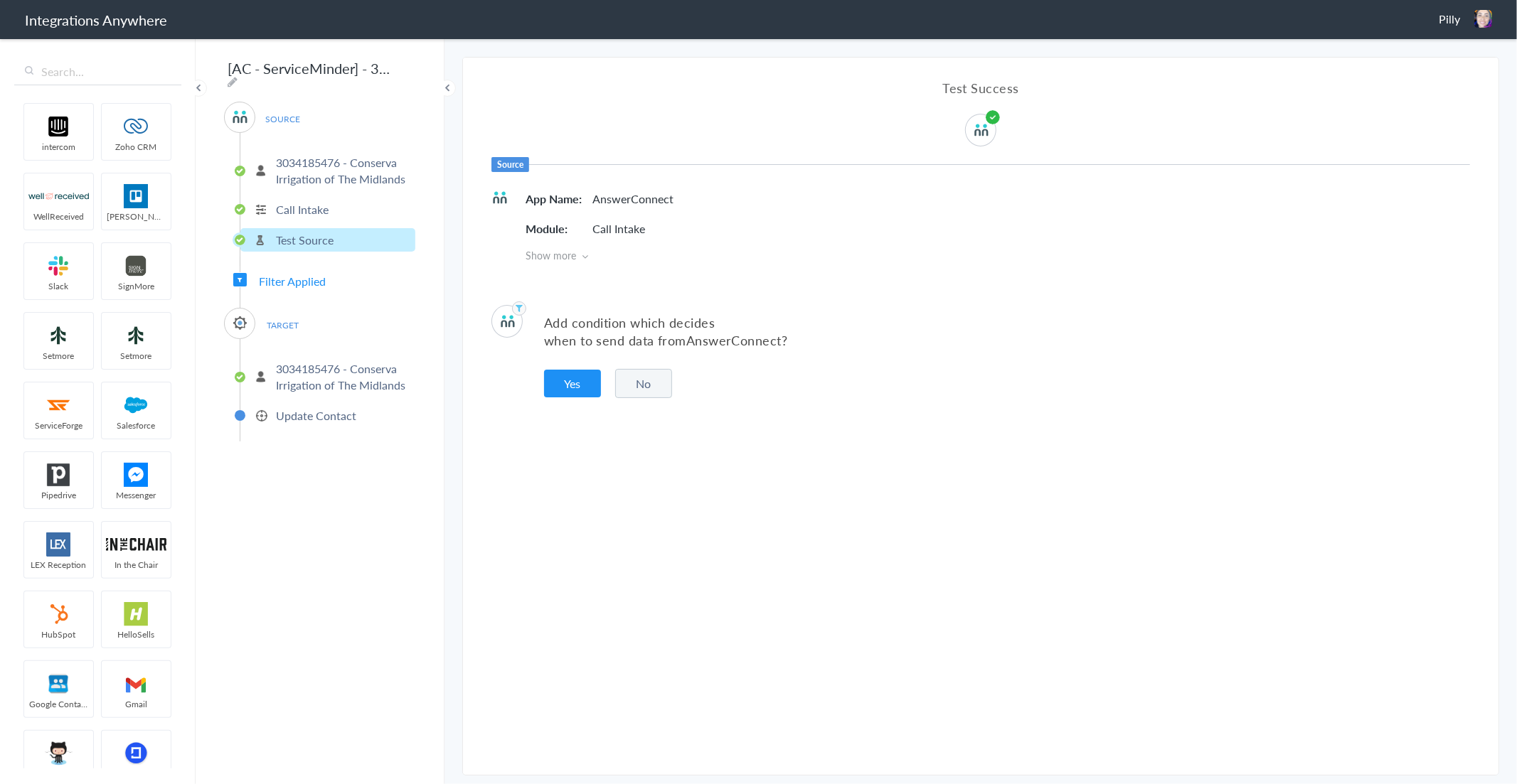
click at [302, 278] on span "Filter Applied" at bounding box center [292, 281] width 67 height 17
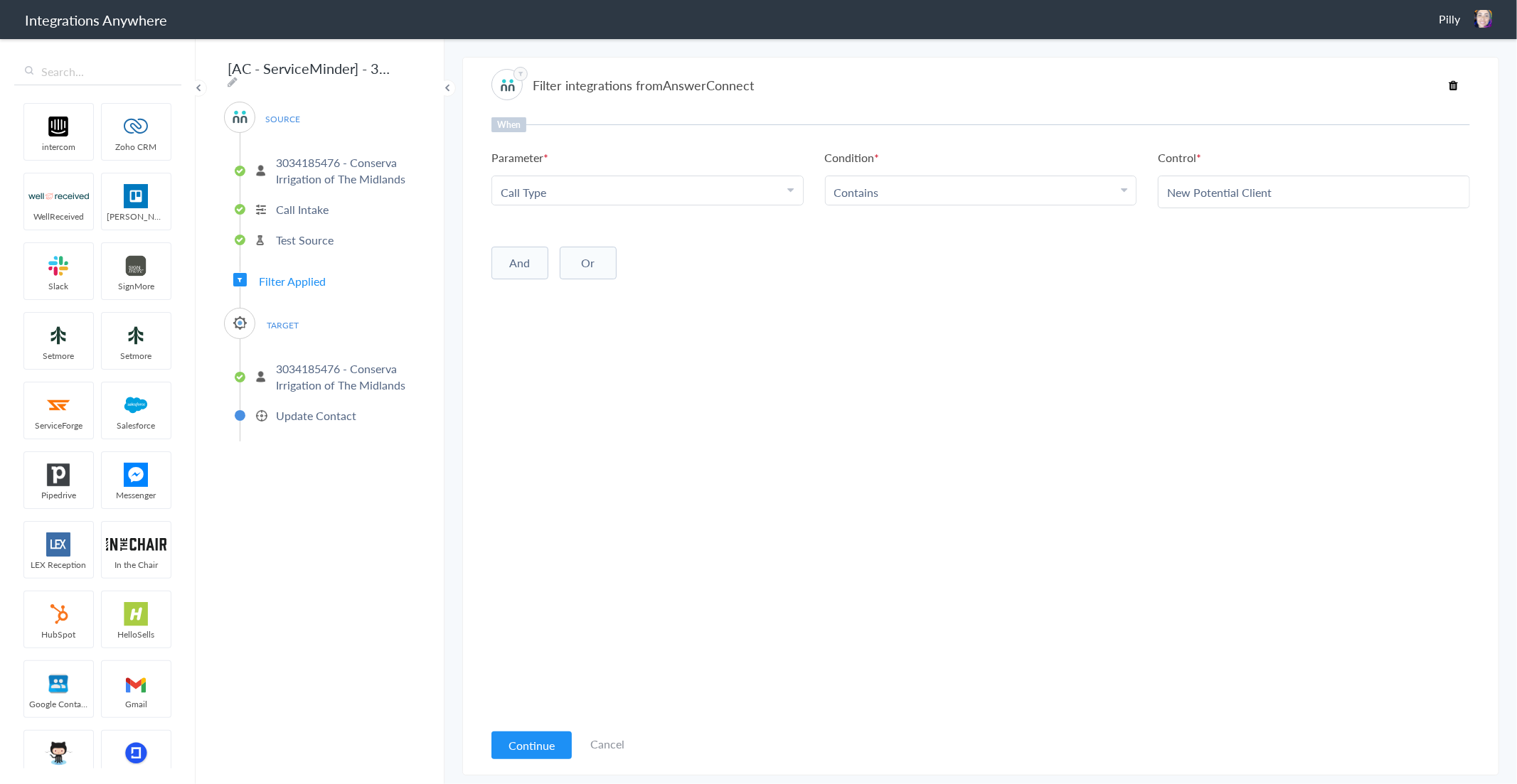
click at [673, 189] on Type "Call Type" at bounding box center [644, 192] width 288 height 17
click at [768, 374] on div "When Parameter Choose Parameter Call Type Email Phone Full Name Call Start Time…" at bounding box center [981, 419] width 978 height 604
click at [514, 255] on button "And" at bounding box center [520, 262] width 57 height 33
click at [585, 284] on span "Choose Parameter" at bounding box center [547, 293] width 93 height 17
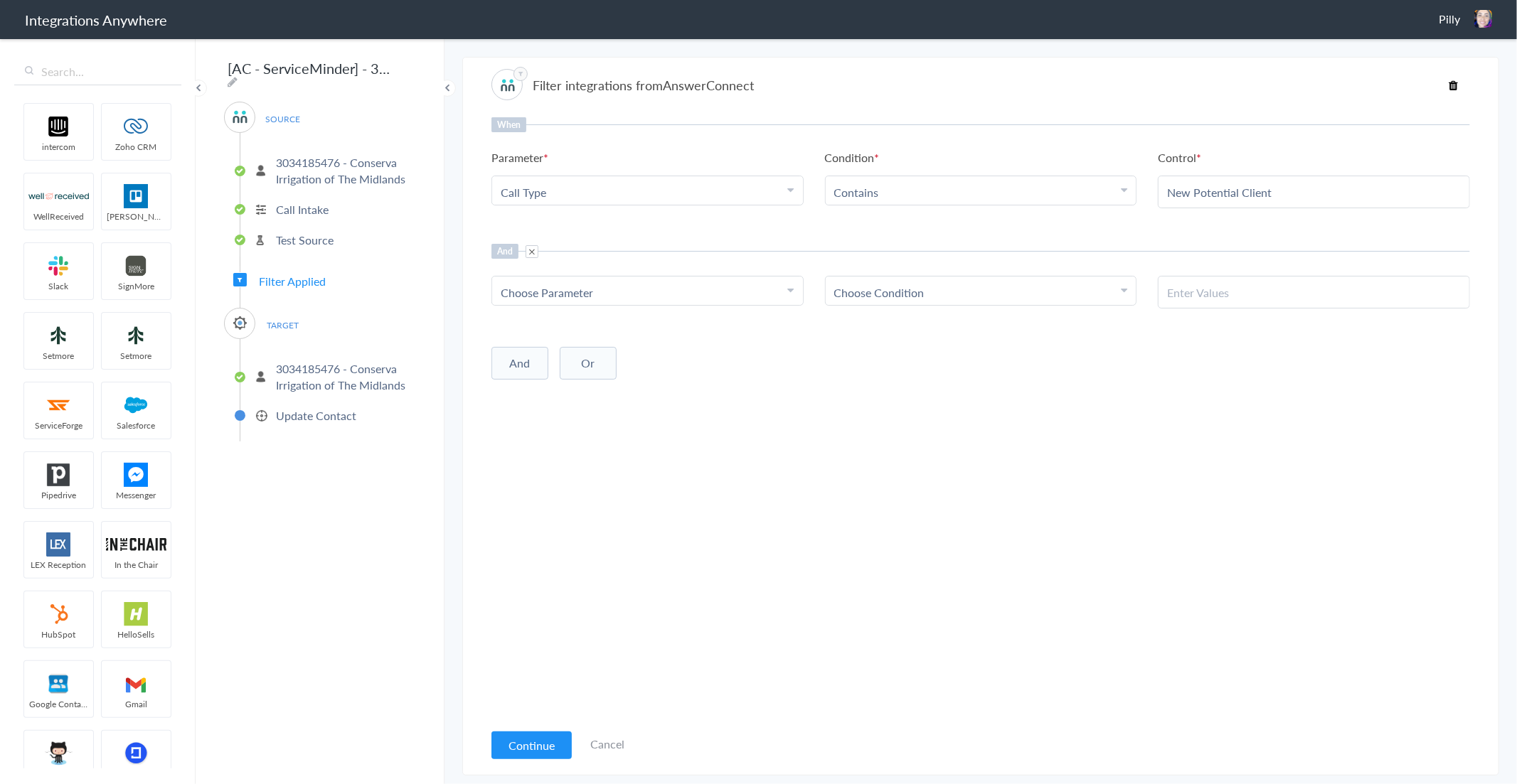
click at [585, 284] on span "Choose Parameter" at bounding box center [547, 293] width 93 height 17
click at [1118, 330] on div "When Parameter Choose Parameter Call Type Email Phone Full Name Call Start Time…" at bounding box center [981, 419] width 978 height 604
click at [535, 249] on span at bounding box center [532, 252] width 13 height 13
click at [549, 755] on button "Continue" at bounding box center [532, 745] width 81 height 27
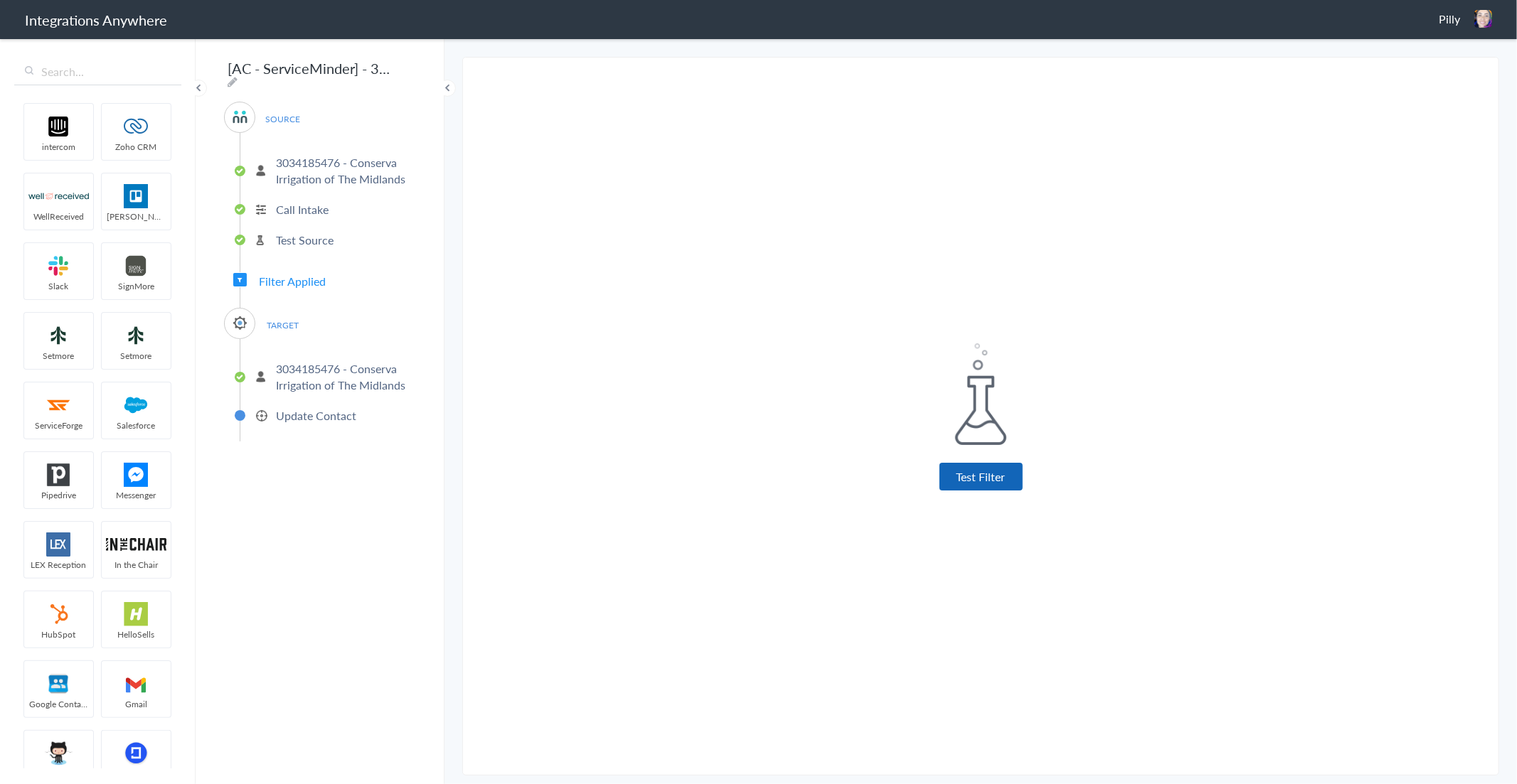
click at [982, 481] on button "Test Filter" at bounding box center [981, 477] width 83 height 27
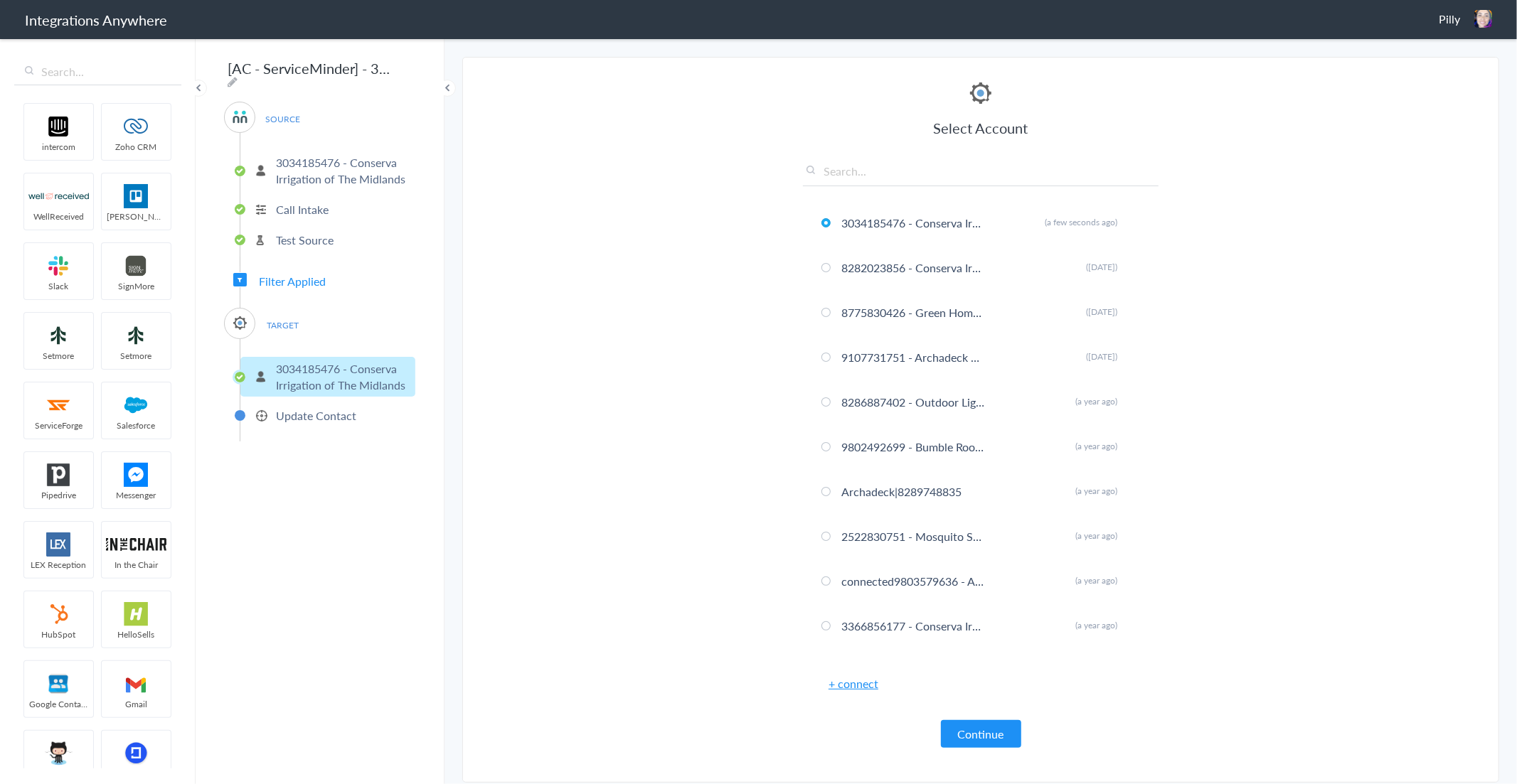
click at [981, 730] on button "Continue" at bounding box center [981, 734] width 81 height 27
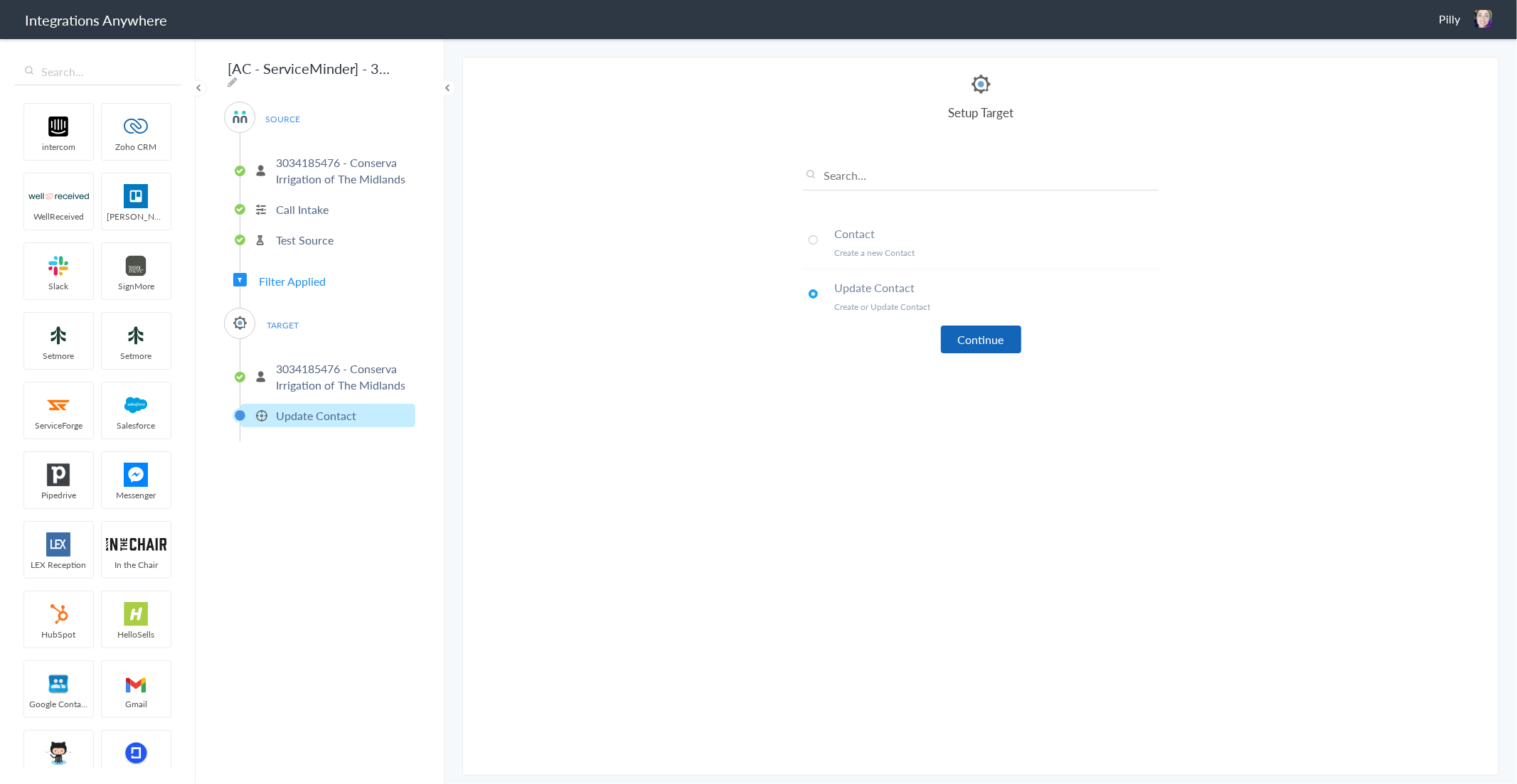
click at [962, 337] on button "Continue" at bounding box center [981, 339] width 81 height 27
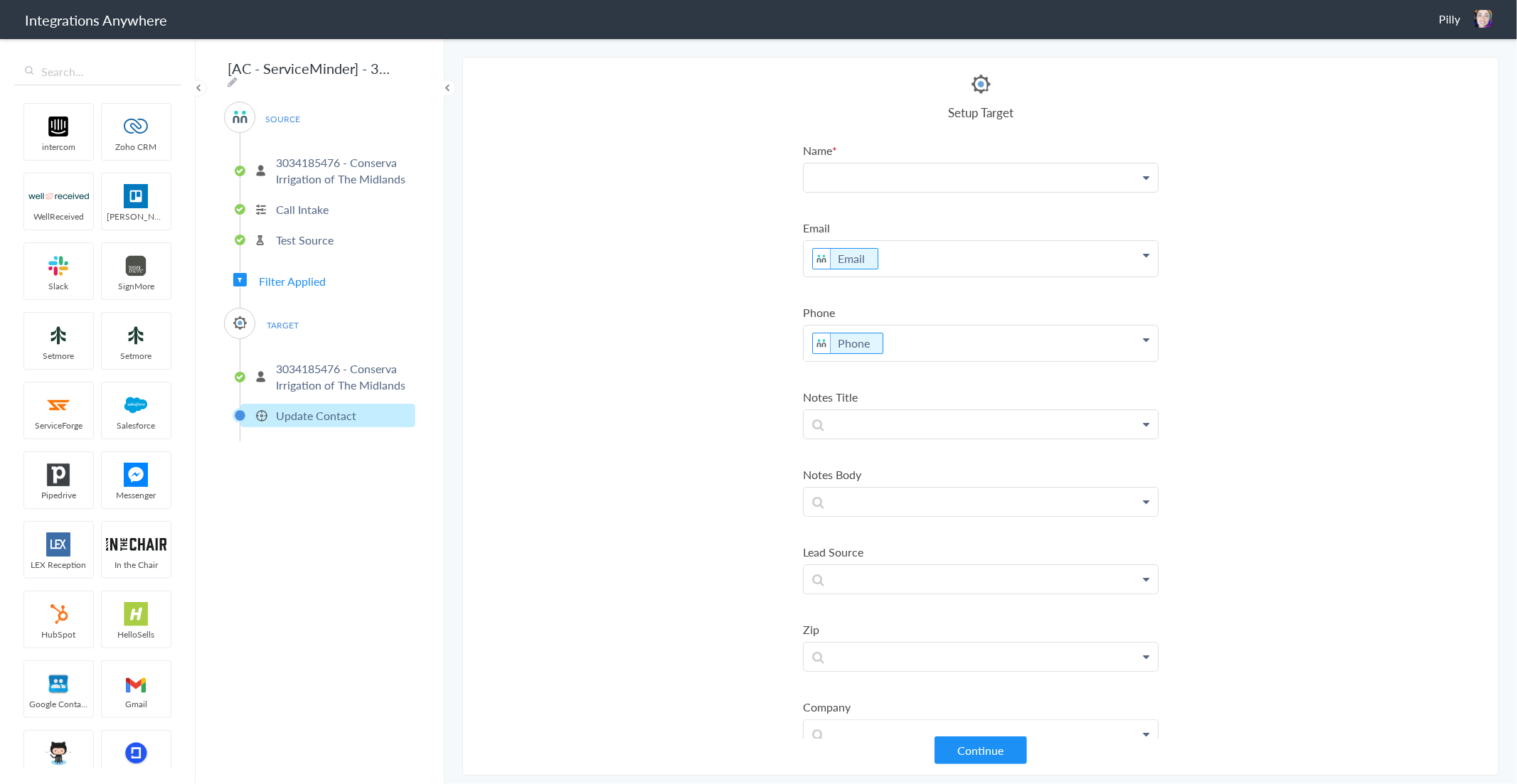
click at [889, 181] on p at bounding box center [981, 177] width 355 height 28
click at [861, 268] on link "Full Name" at bounding box center [981, 280] width 355 height 30
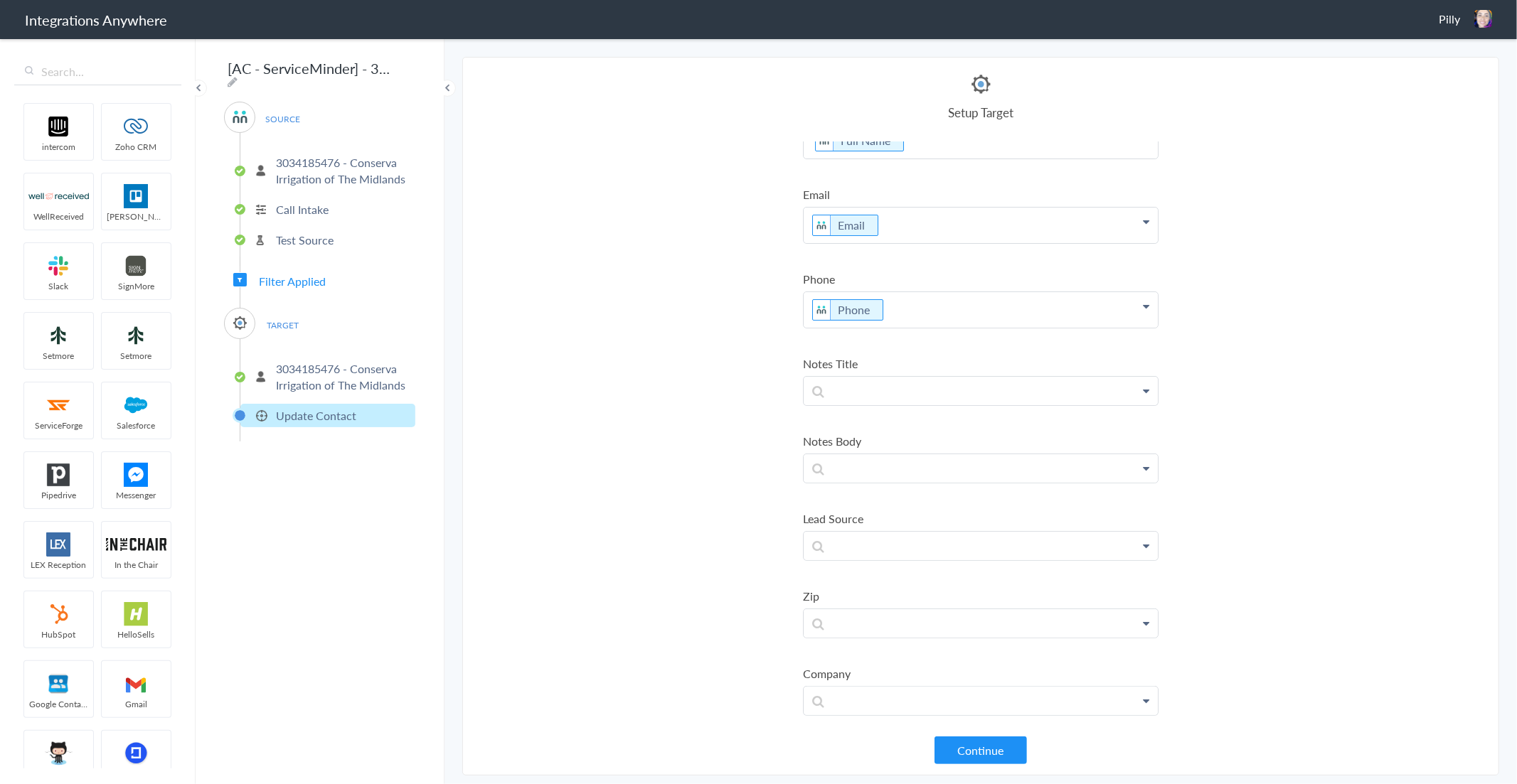
scroll to position [158, 0]
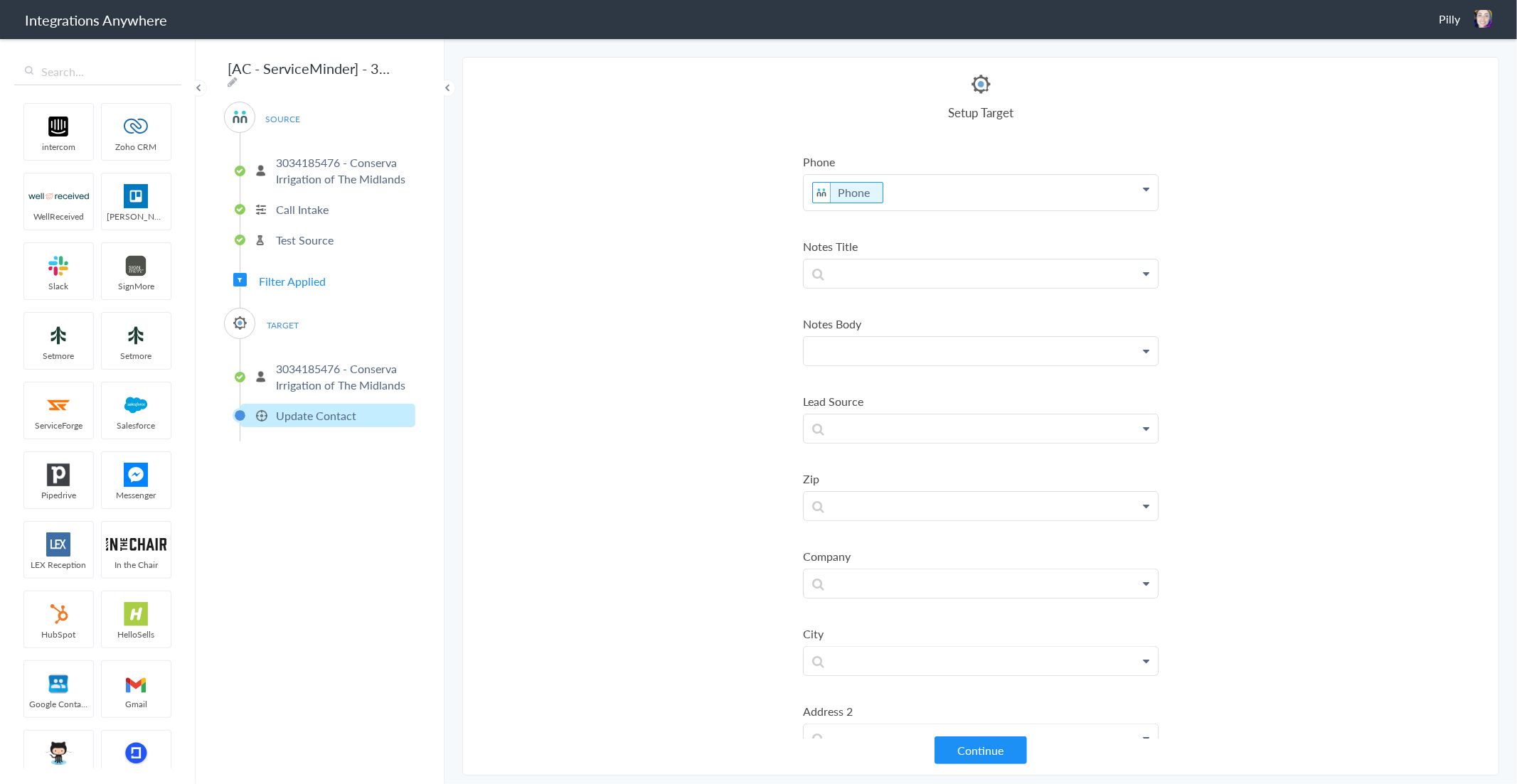
click at [863, 346] on p at bounding box center [981, 351] width 355 height 28
paste p
click at [862, 384] on link "Description of Work" at bounding box center [981, 392] width 355 height 30
click at [849, 346] on p "Description of Description of Work" at bounding box center [981, 354] width 355 height 36
drag, startPoint x: 885, startPoint y: 344, endPoint x: 786, endPoint y: 350, distance: 99.2
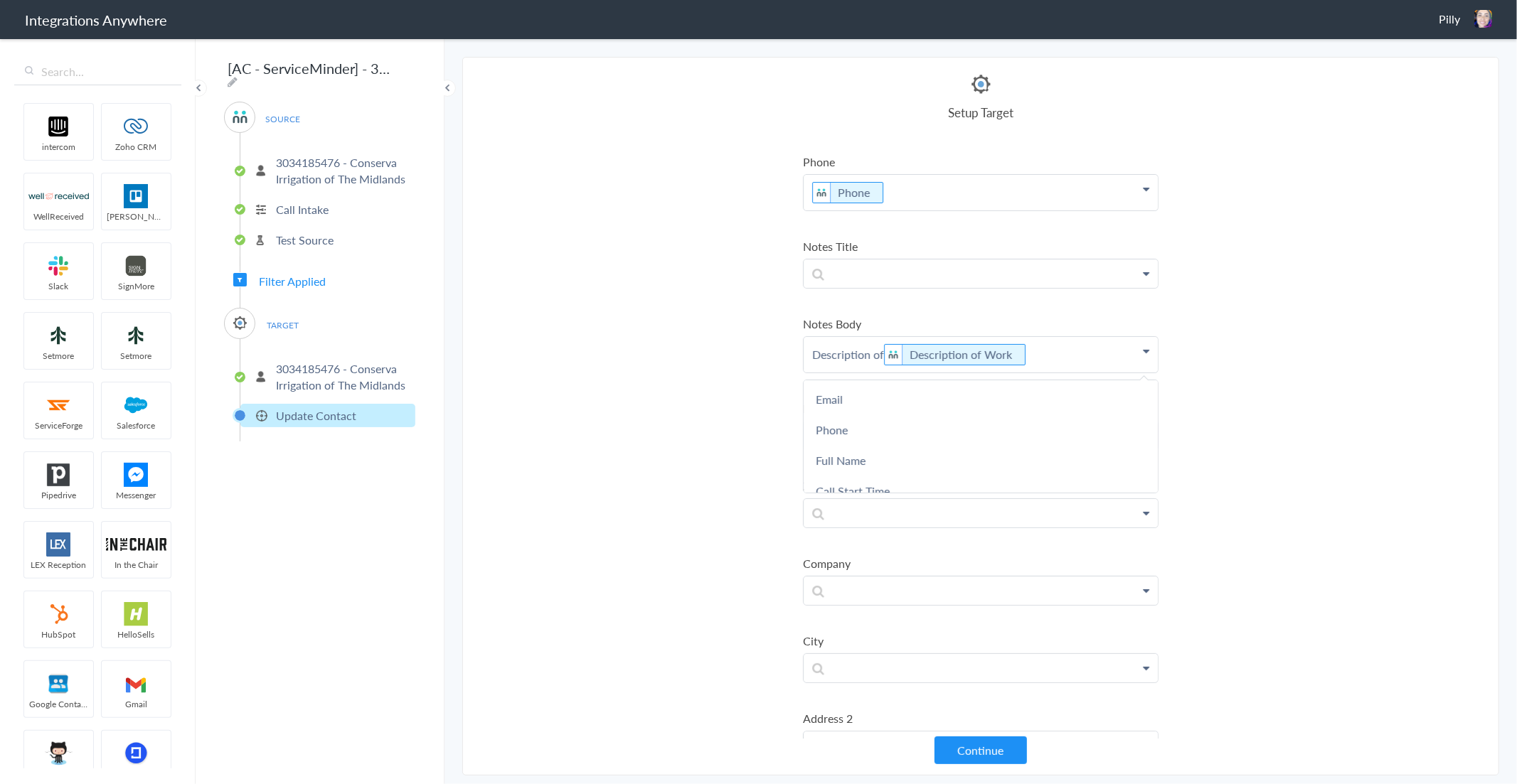
click at [786, 350] on section "Select Account 3034185476 - Conserva Irrigation of The Midlands Rename Delete (…" at bounding box center [981, 416] width 1037 height 719
click at [809, 363] on p "Description of Work" at bounding box center [981, 363] width 355 height 52
click at [730, 401] on section "Select Account 3034185476 - Conserva Irrigation of The Midlands Rename Delete (…" at bounding box center [981, 416] width 1037 height 719
click at [848, 442] on p at bounding box center [981, 452] width 355 height 28
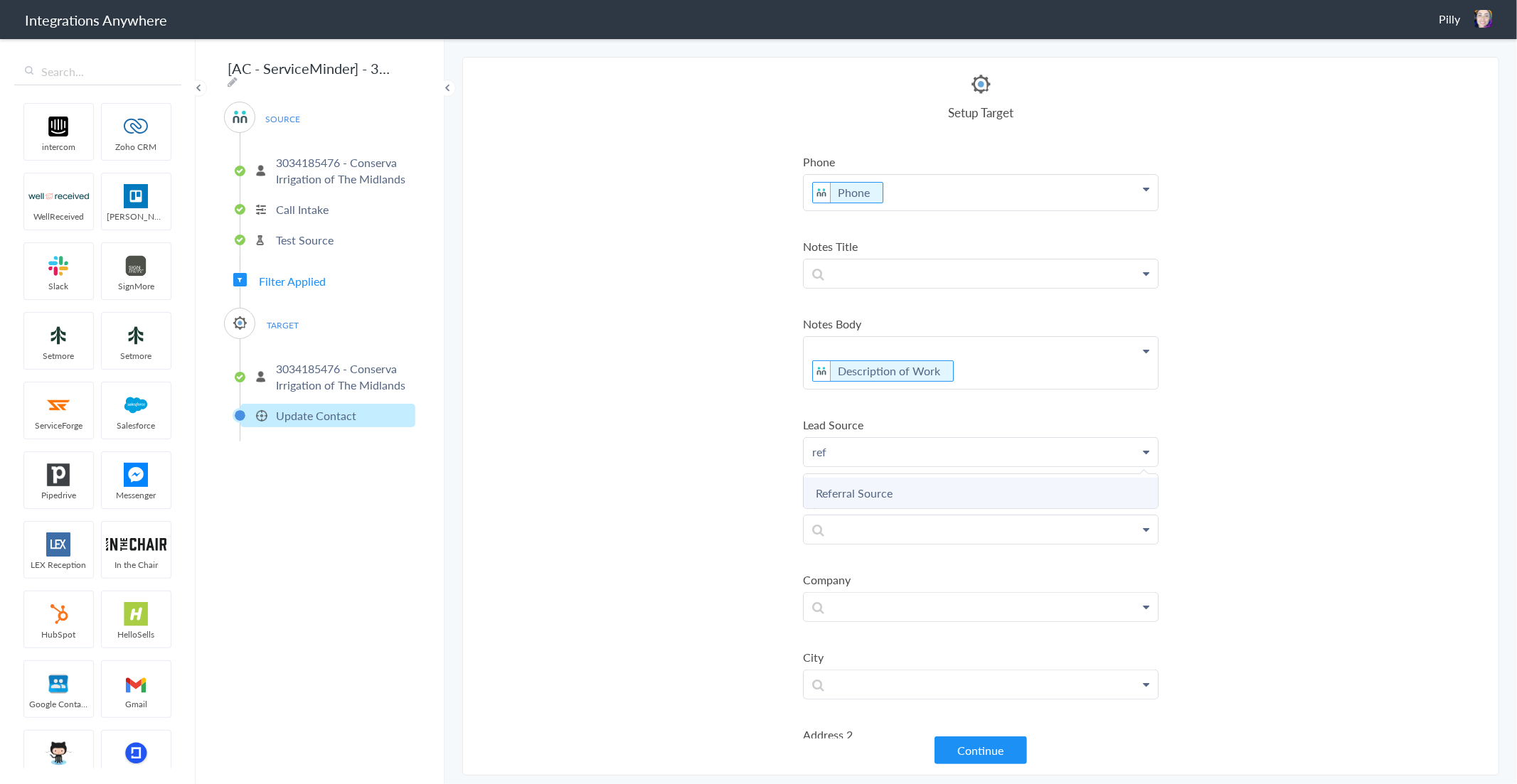
click at [841, 481] on link "Referral Source" at bounding box center [981, 493] width 355 height 30
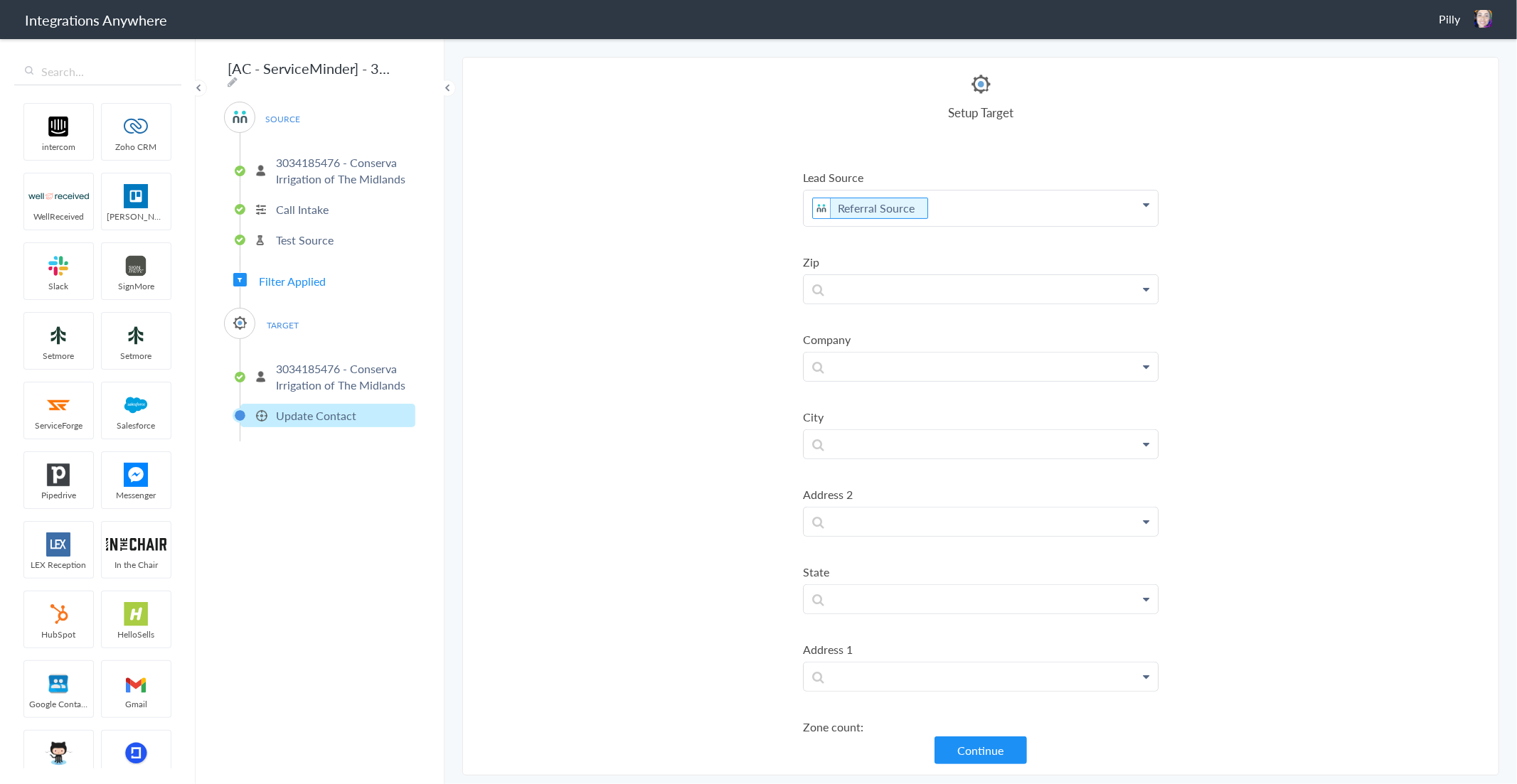
scroll to position [474, 0]
click at [836, 210] on p at bounding box center [981, 221] width 355 height 28
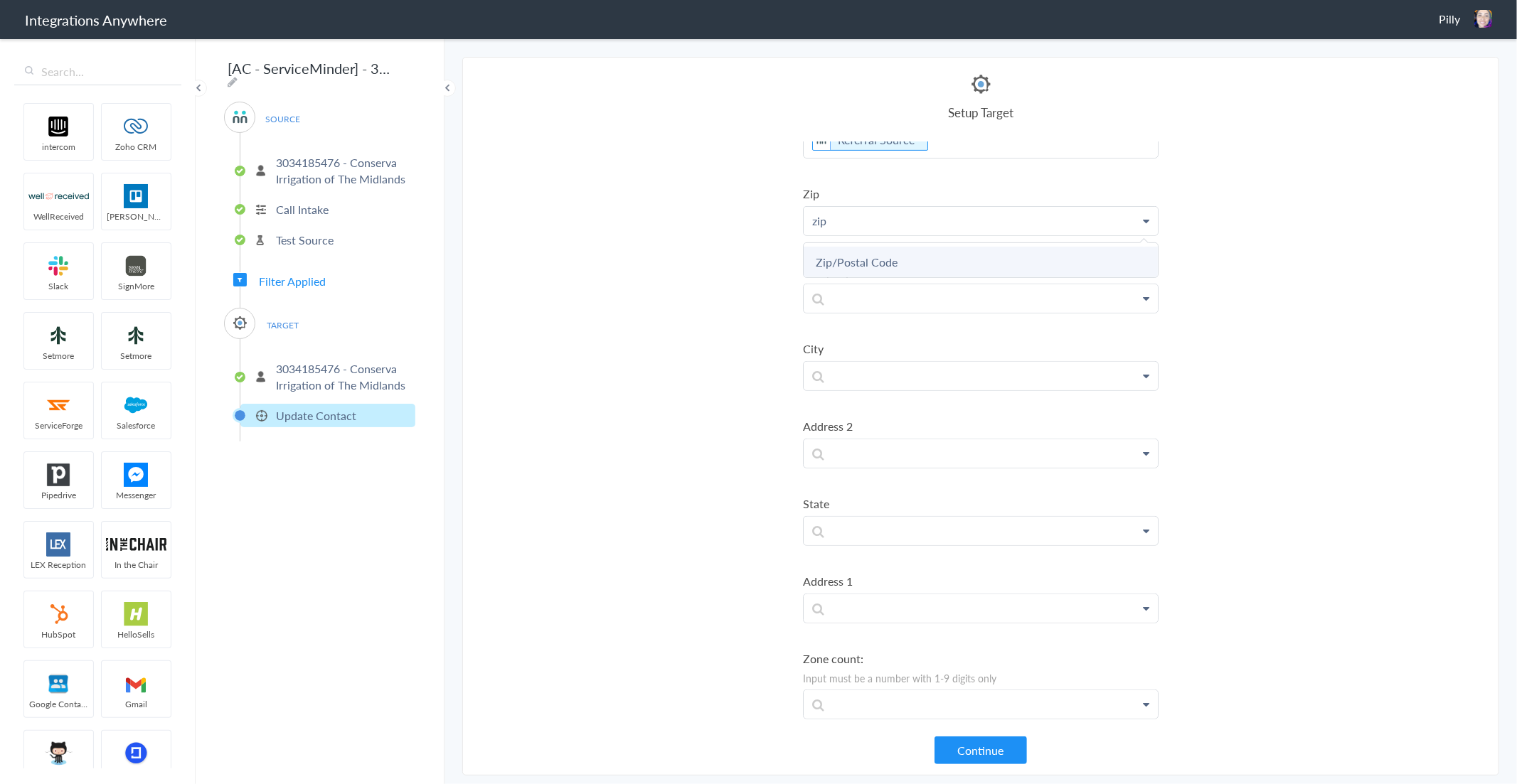
click at [835, 250] on link "Zip/Postal Code" at bounding box center [981, 262] width 355 height 30
click at [835, 380] on p at bounding box center [981, 382] width 355 height 28
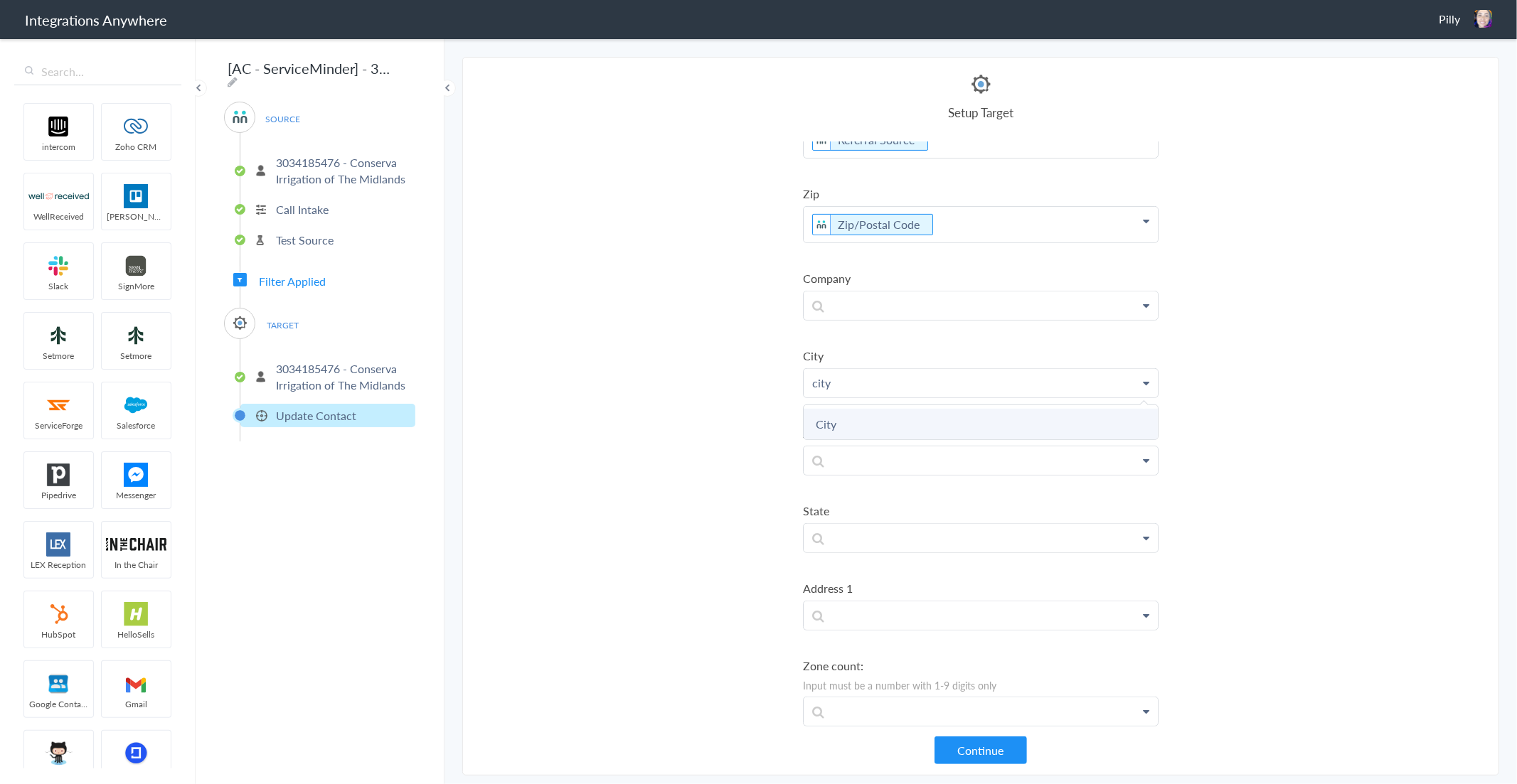
click at [841, 409] on link "City" at bounding box center [981, 424] width 355 height 30
click at [841, 460] on p at bounding box center [981, 467] width 355 height 28
click at [716, 567] on section "Select Account 3034185476 - Conserva Irrigation of The Midlands Rename Delete (…" at bounding box center [981, 416] width 1037 height 719
click at [848, 544] on p at bounding box center [981, 544] width 355 height 28
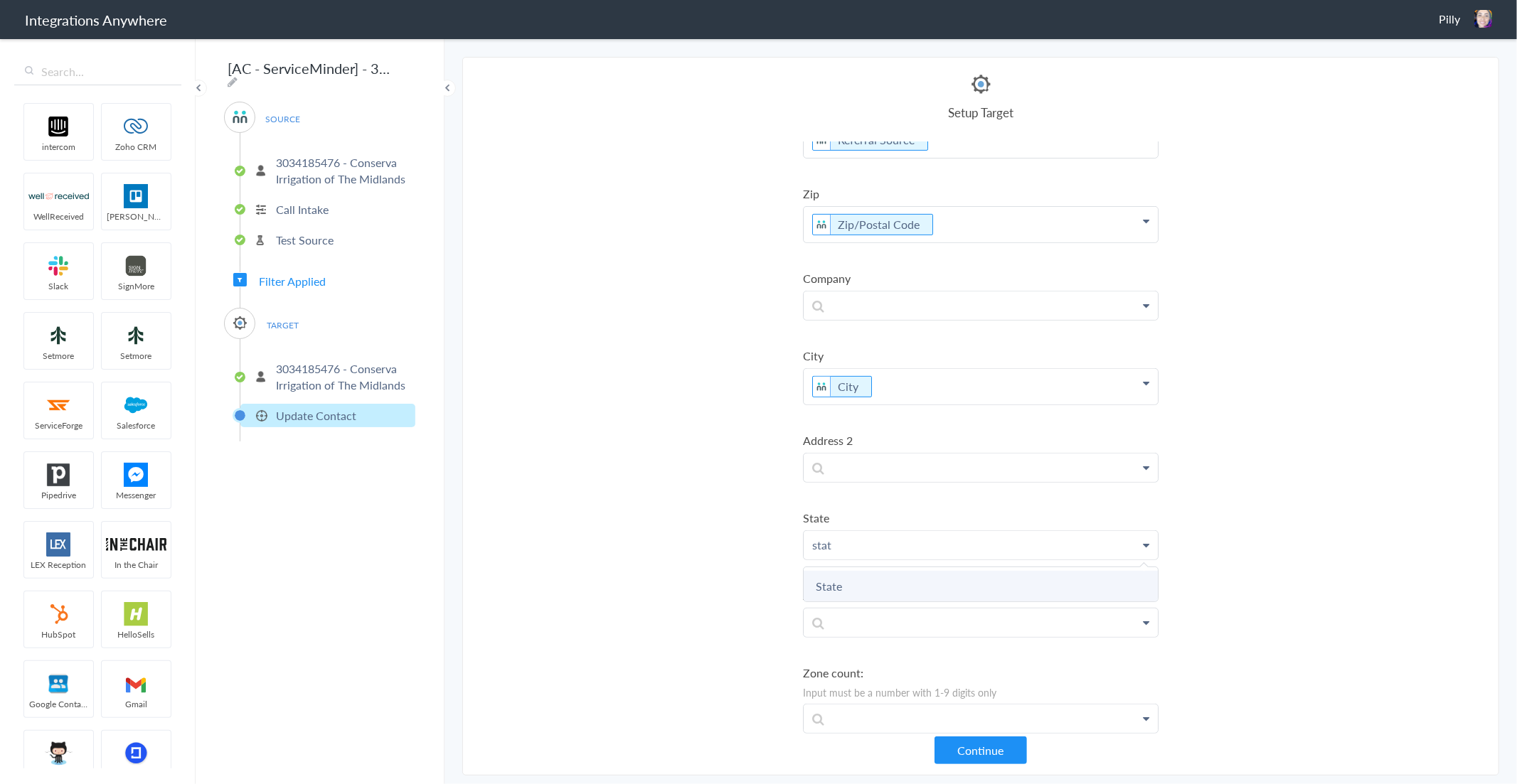
click at [841, 573] on link "State" at bounding box center [981, 586] width 355 height 30
click at [835, 616] on p at bounding box center [981, 630] width 355 height 28
click at [856, 655] on link "Address 1" at bounding box center [981, 671] width 355 height 30
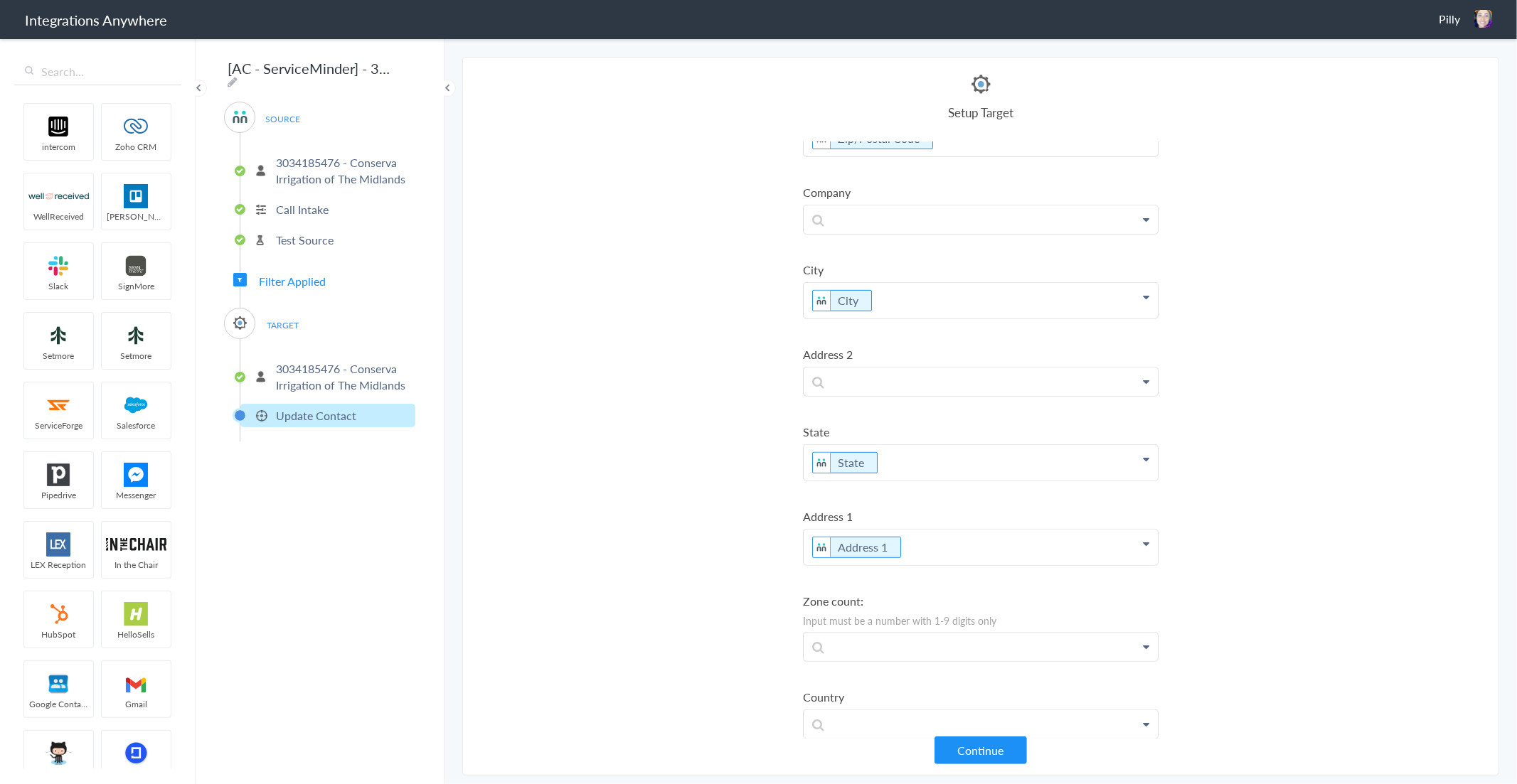
scroll to position [576, 0]
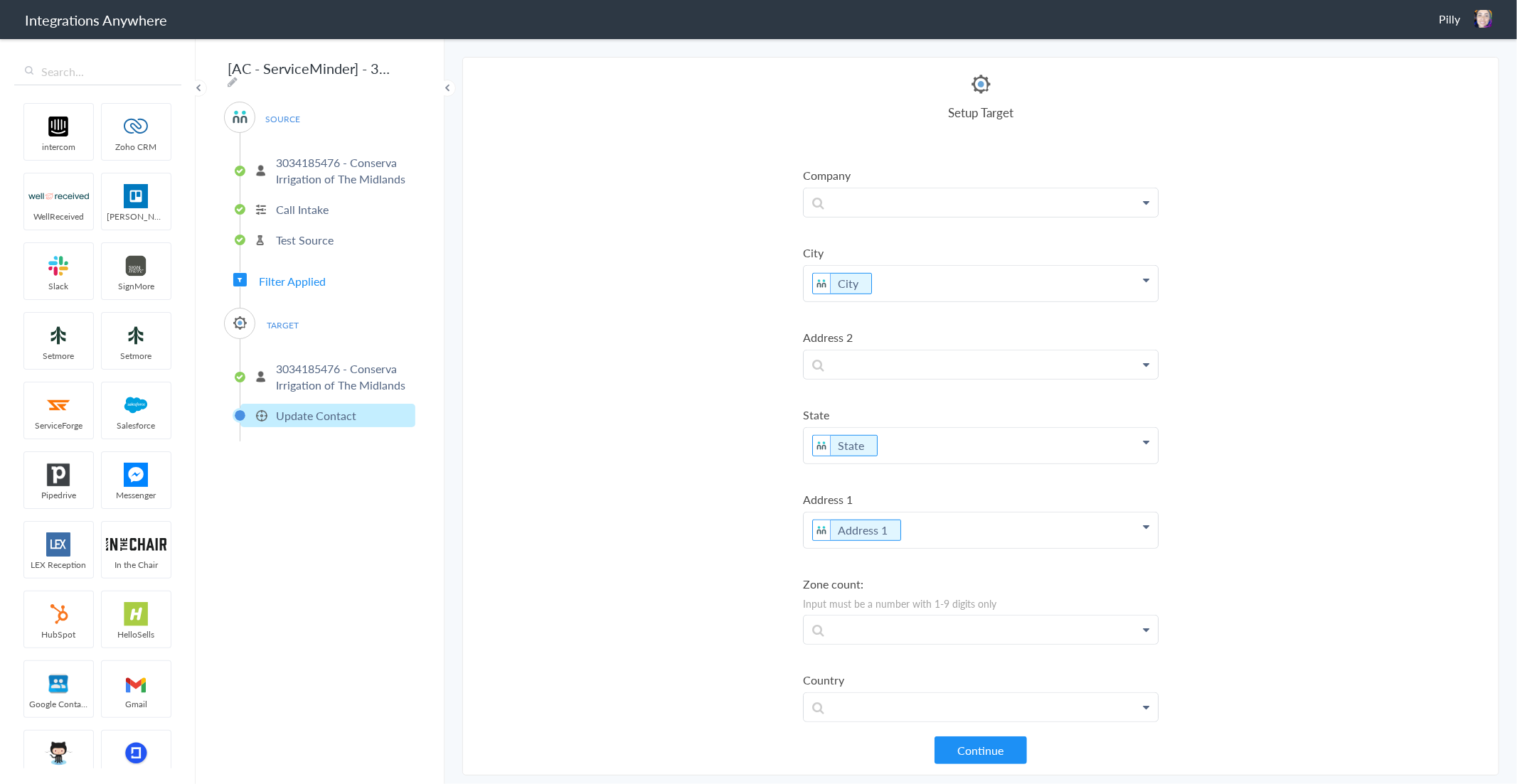
click at [983, 747] on button "Continue" at bounding box center [981, 750] width 93 height 27
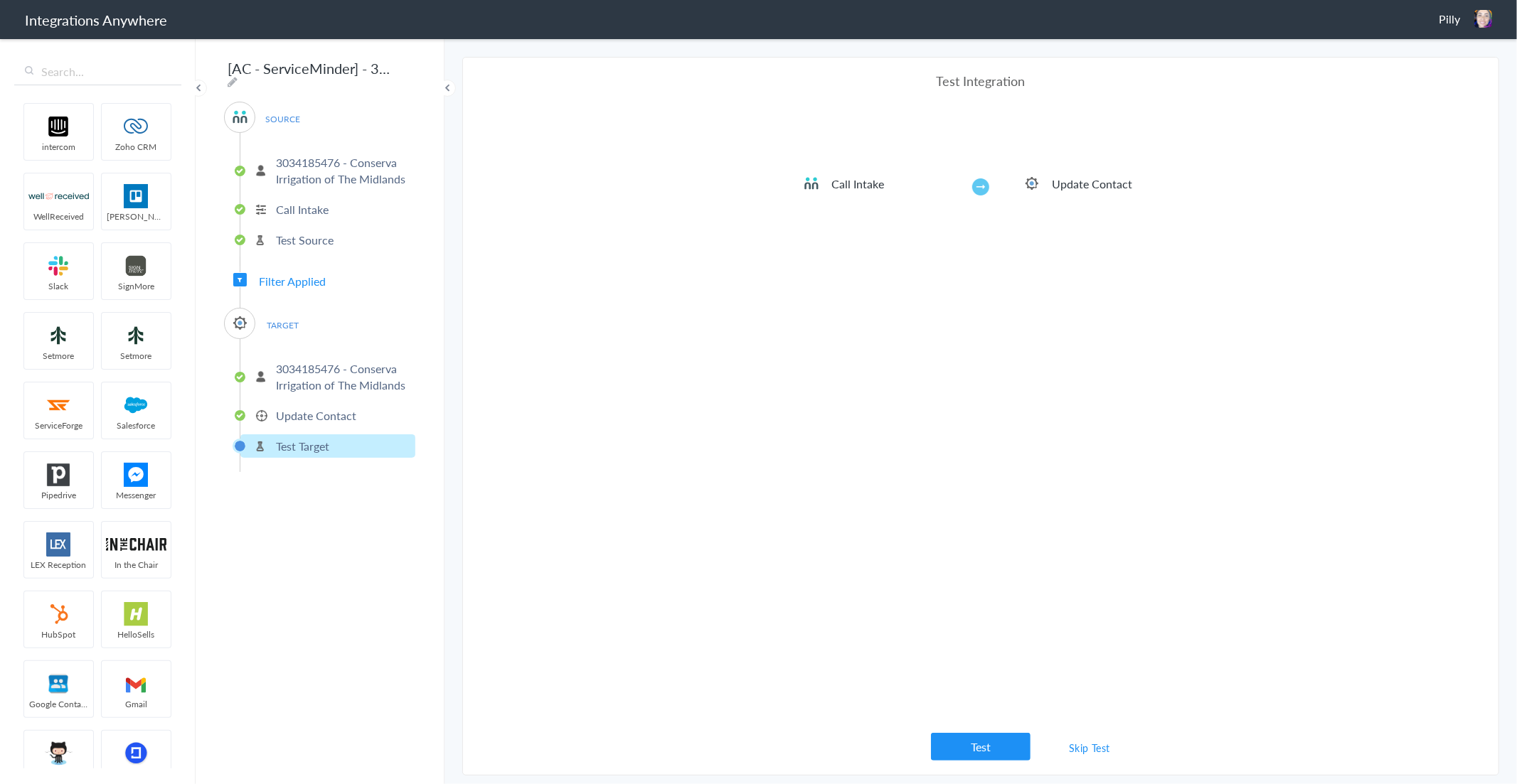
drag, startPoint x: 1096, startPoint y: 744, endPoint x: 1102, endPoint y: 770, distance: 26.7
click at [1096, 744] on link "Skip Test" at bounding box center [1089, 748] width 75 height 26
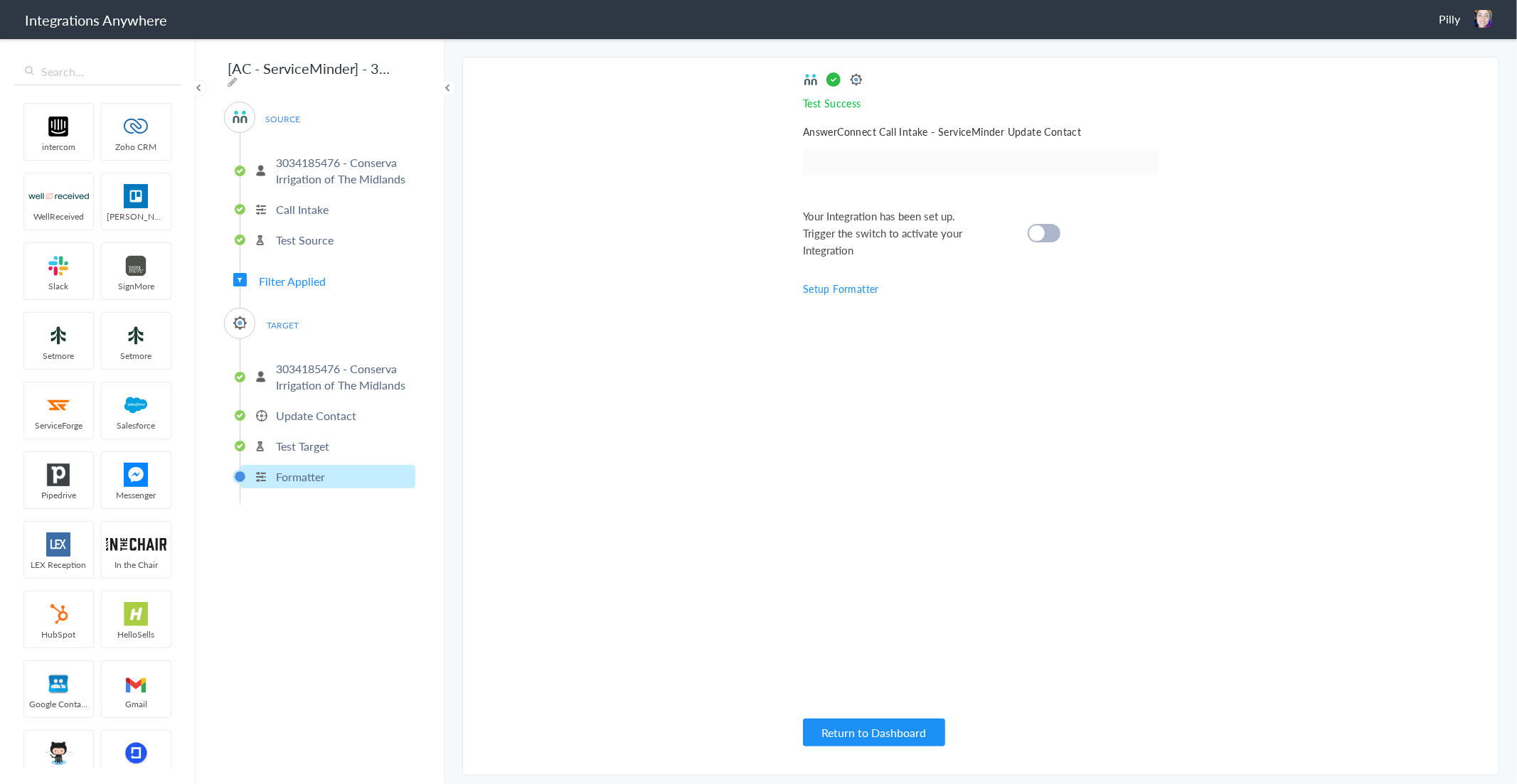
click at [1040, 230] on cite at bounding box center [1037, 233] width 16 height 16
click at [1475, 17] on img at bounding box center [1483, 18] width 17 height 17
click at [1442, 71] on li "Dashboard" at bounding box center [1452, 73] width 98 height 21
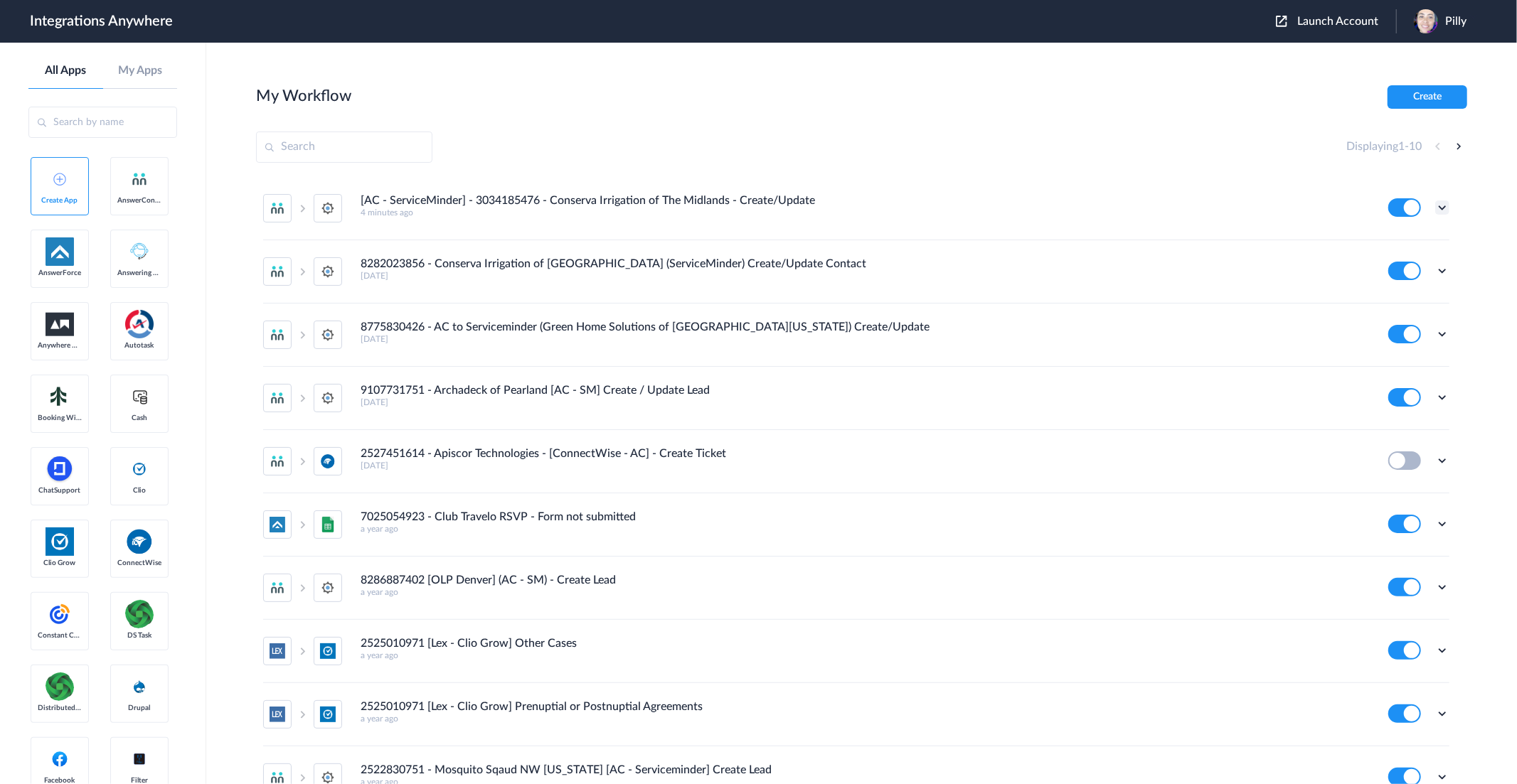
click at [1435, 203] on icon at bounding box center [1442, 208] width 14 height 14
click at [1402, 265] on link "Task history" at bounding box center [1402, 266] width 68 height 10
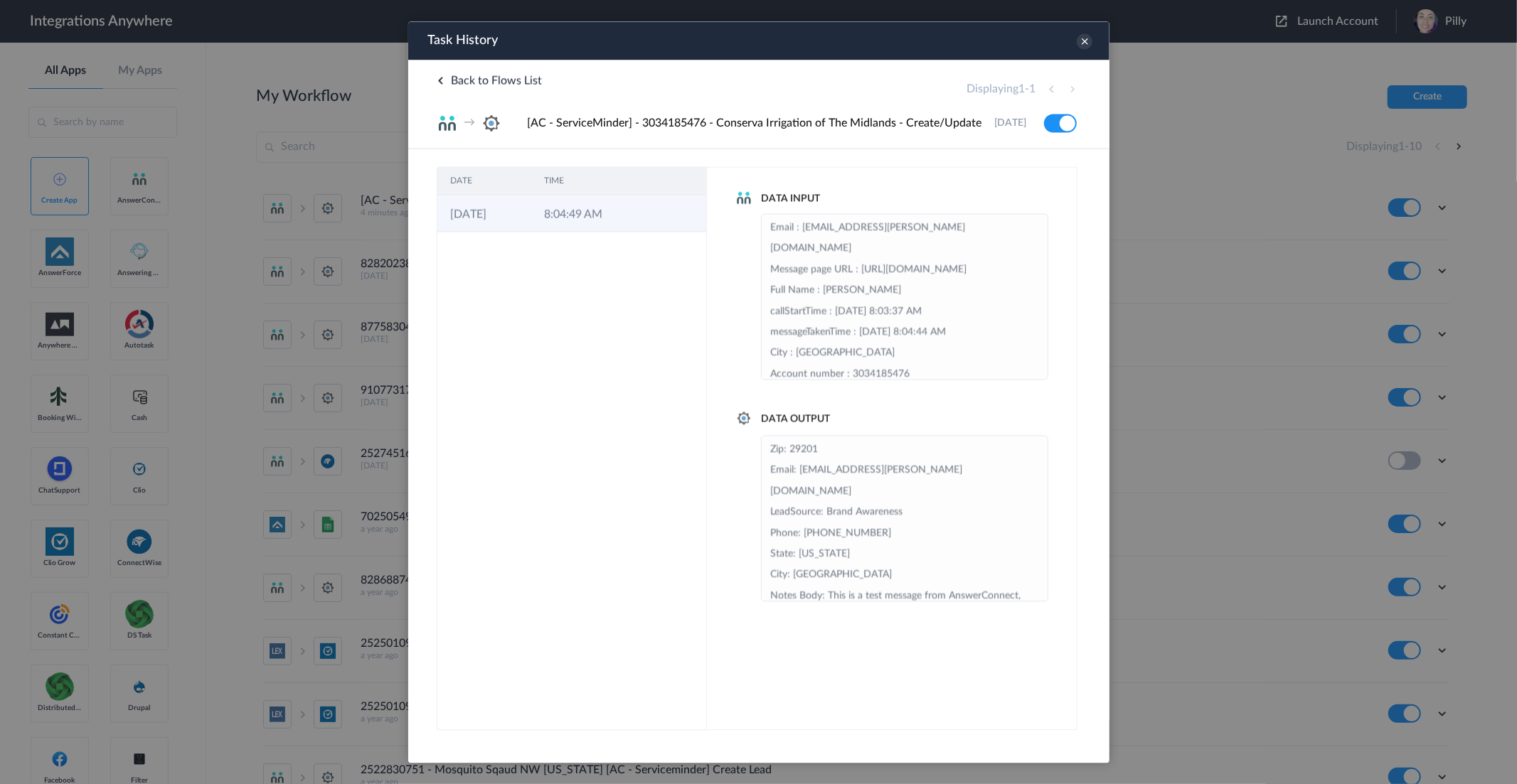
click at [627, 232] on td at bounding box center [639, 213] width 27 height 37
click at [1084, 44] on icon at bounding box center [1083, 41] width 16 height 16
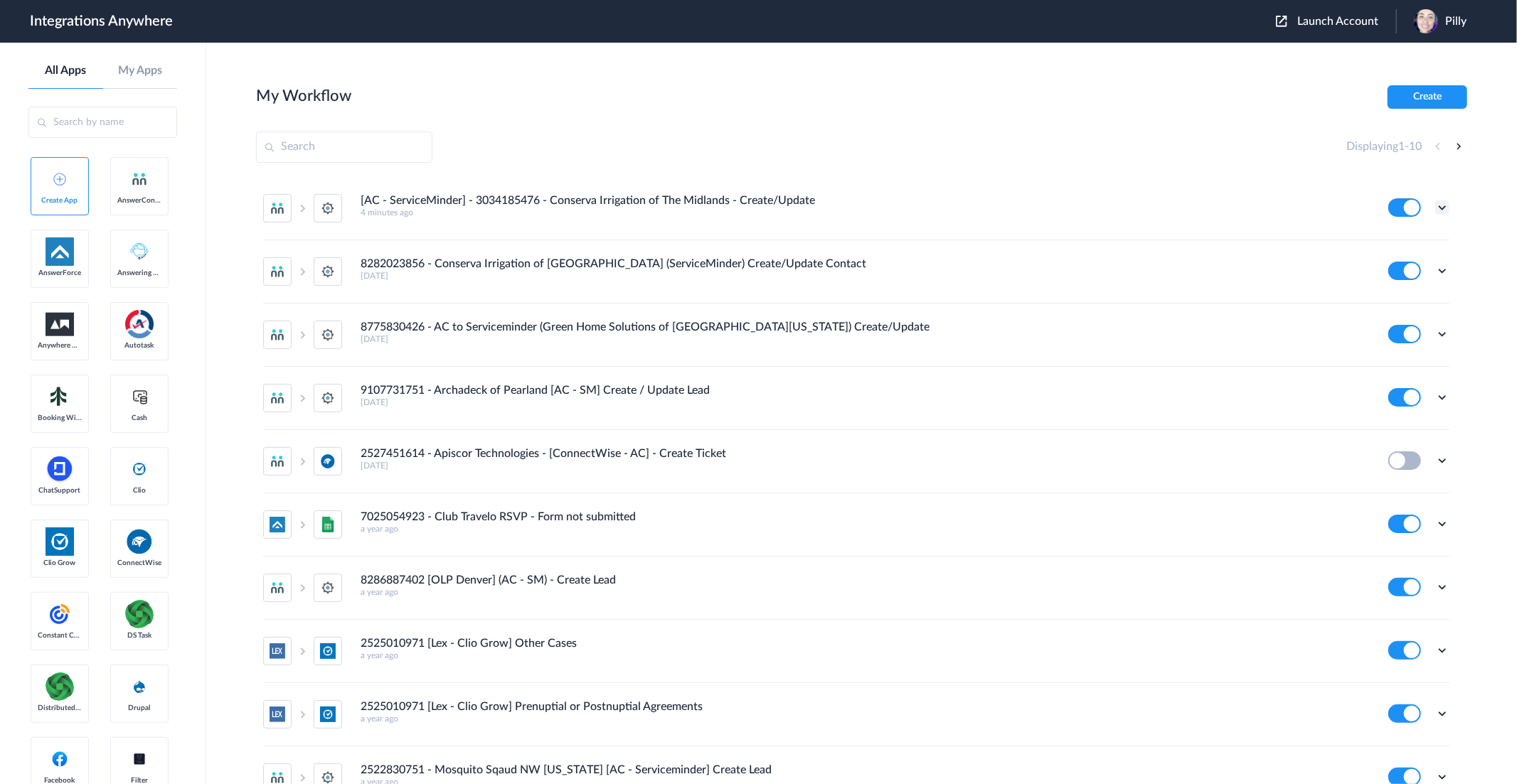
click at [1435, 202] on icon at bounding box center [1442, 208] width 14 height 14
click at [1394, 263] on link "Task history" at bounding box center [1402, 266] width 68 height 10
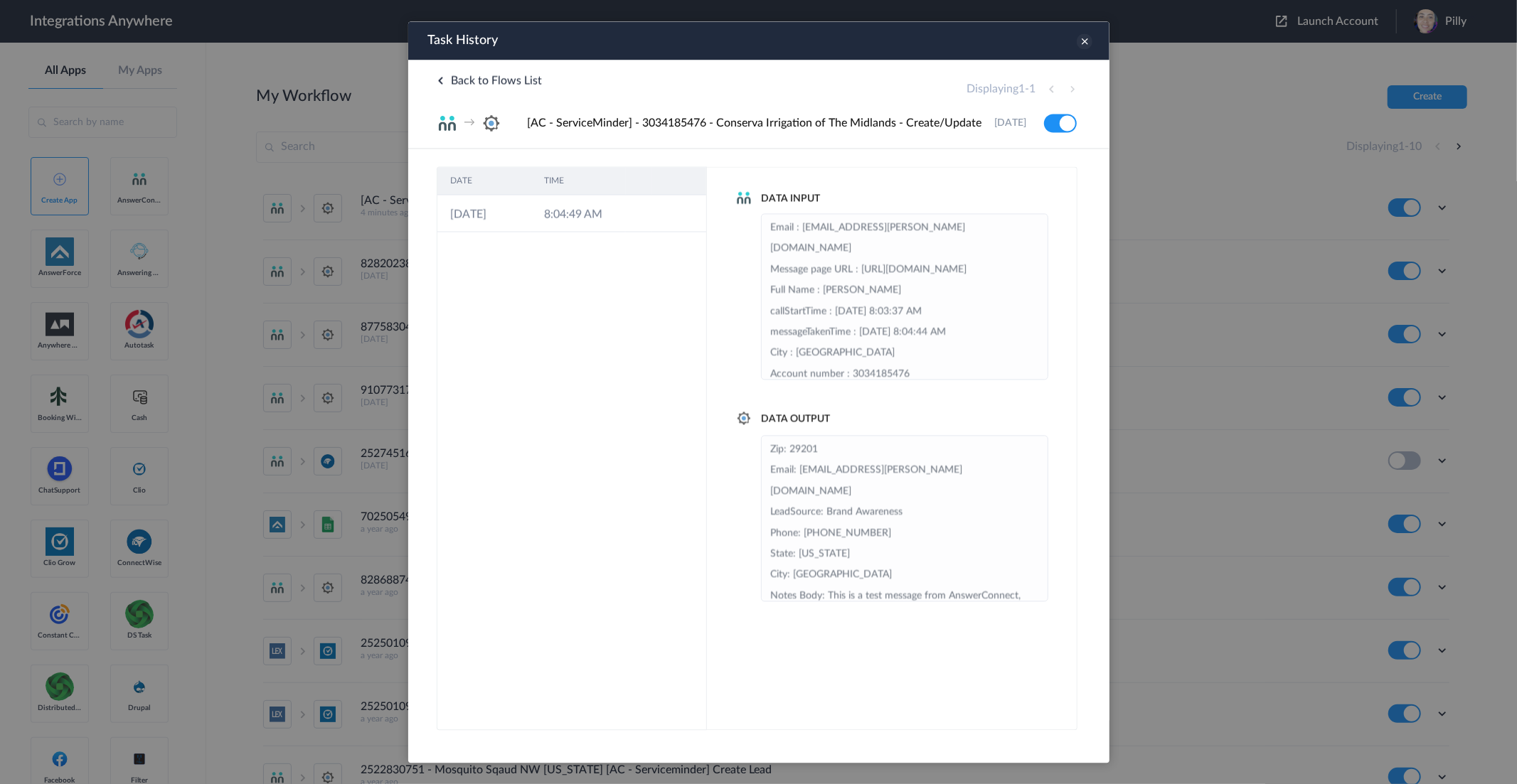
click at [1086, 43] on icon at bounding box center [1083, 41] width 16 height 16
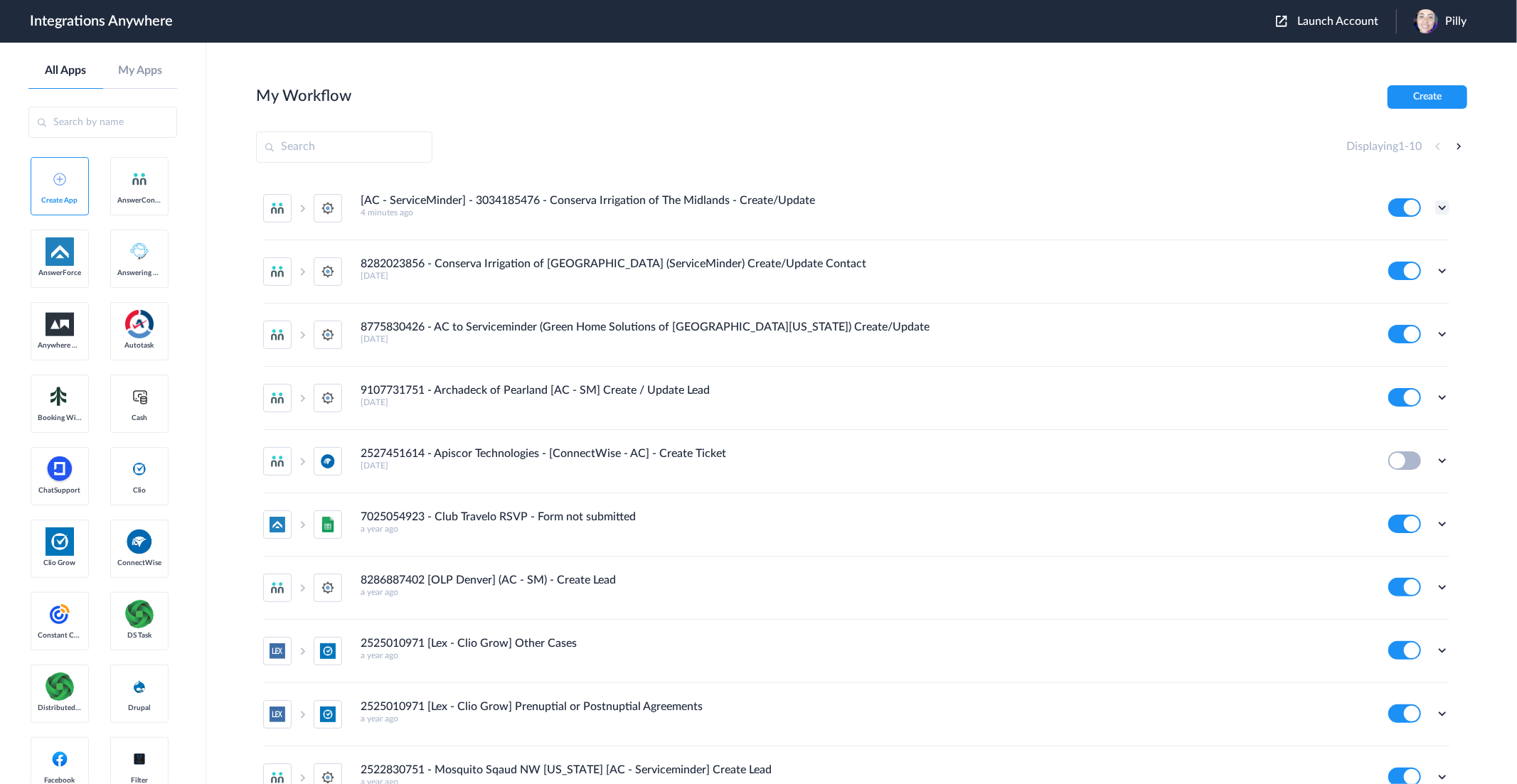
click at [1435, 204] on icon at bounding box center [1442, 208] width 14 height 14
click at [1399, 236] on li "Edit" at bounding box center [1404, 240] width 93 height 27
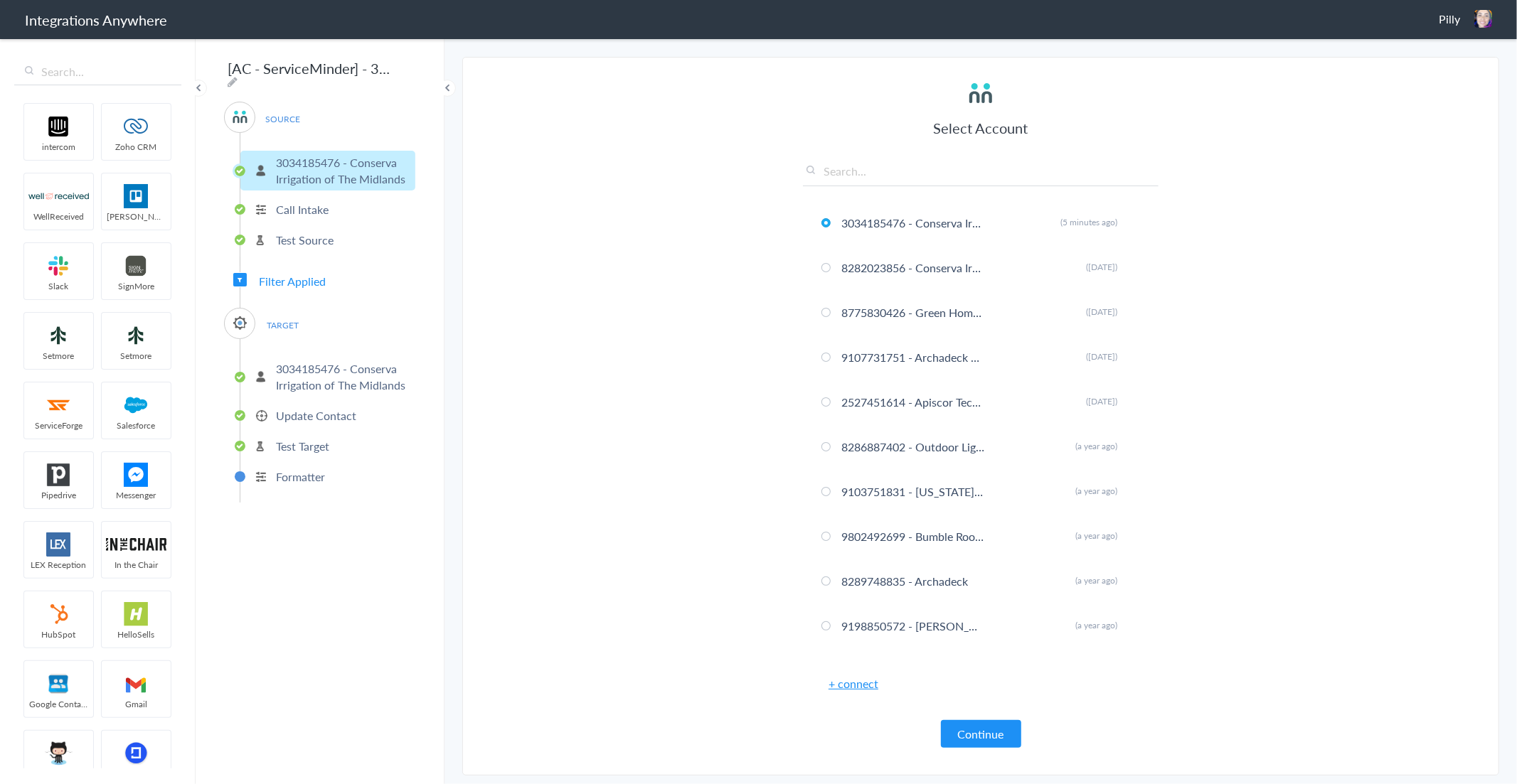
click at [237, 76] on icon at bounding box center [232, 81] width 10 height 11
drag, startPoint x: 357, startPoint y: 69, endPoint x: 209, endPoint y: 72, distance: 148.0
click at [209, 72] on div "[AC - ServiceMinder] - 3034185476 - Conserva Irrigation of The Midlands - Creat…" at bounding box center [320, 411] width 249 height 747
paste input "[AC - ServiceMinder]"
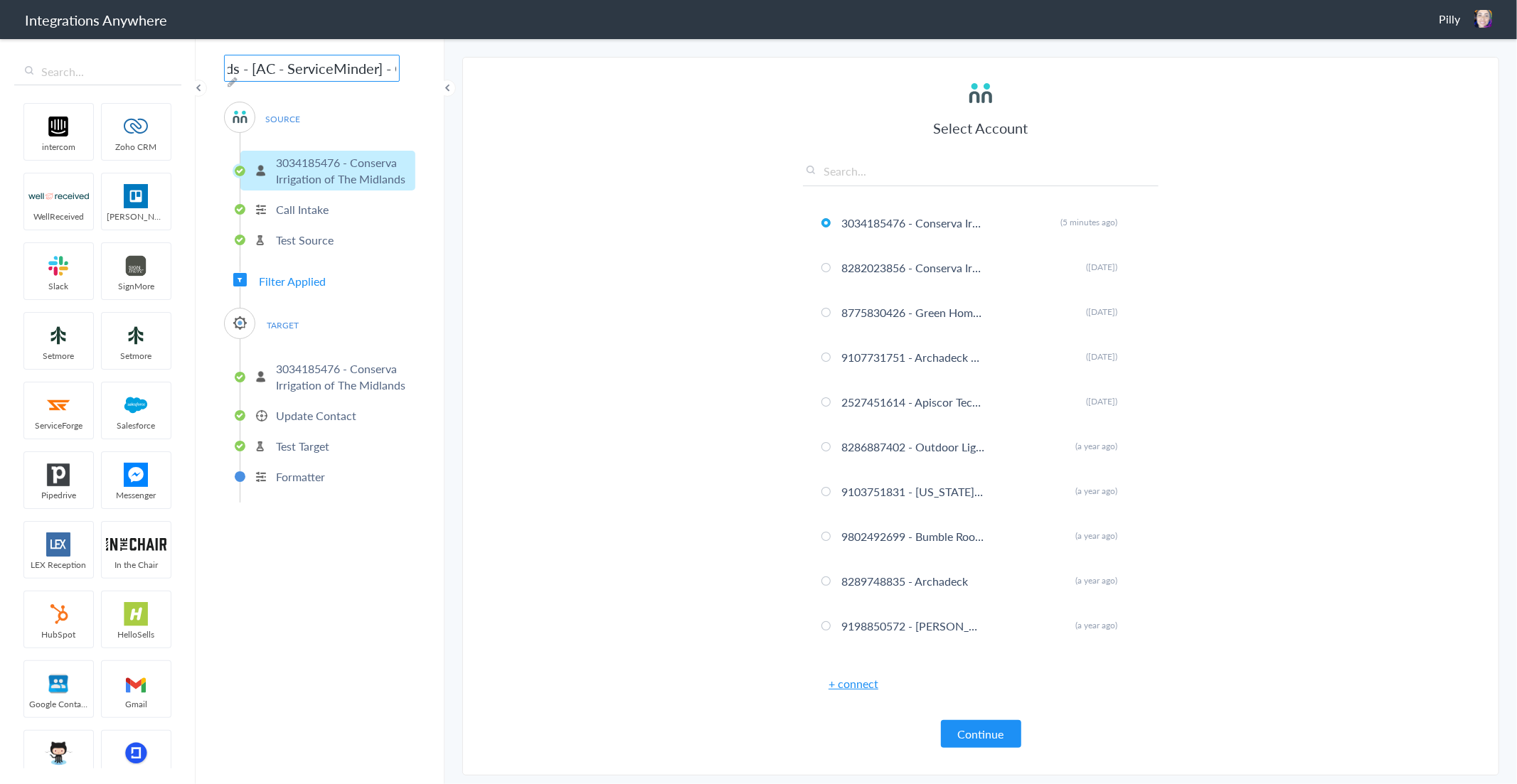
scroll to position [0, 311]
type input "3034185476 - Conserva Irrigation of The Midlands - [AC - ServiceMinder] - Creat…"
click at [638, 130] on section "Select Account 3034185476 - Conserva Irrigation of The Midlands Rename Delete (…" at bounding box center [981, 416] width 1037 height 719
click at [955, 728] on button "Continue" at bounding box center [981, 734] width 81 height 27
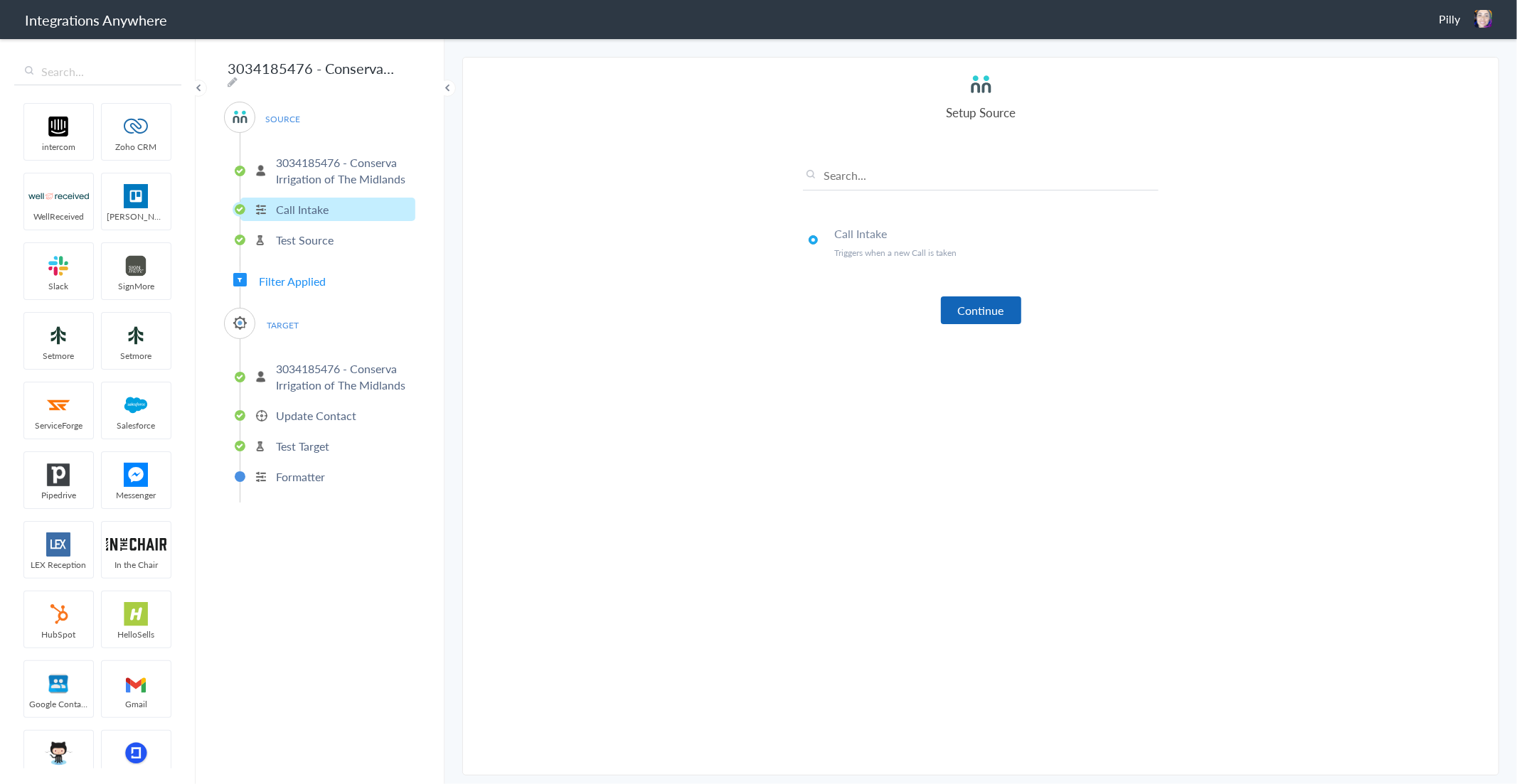
click at [990, 313] on button "Continue" at bounding box center [981, 310] width 81 height 27
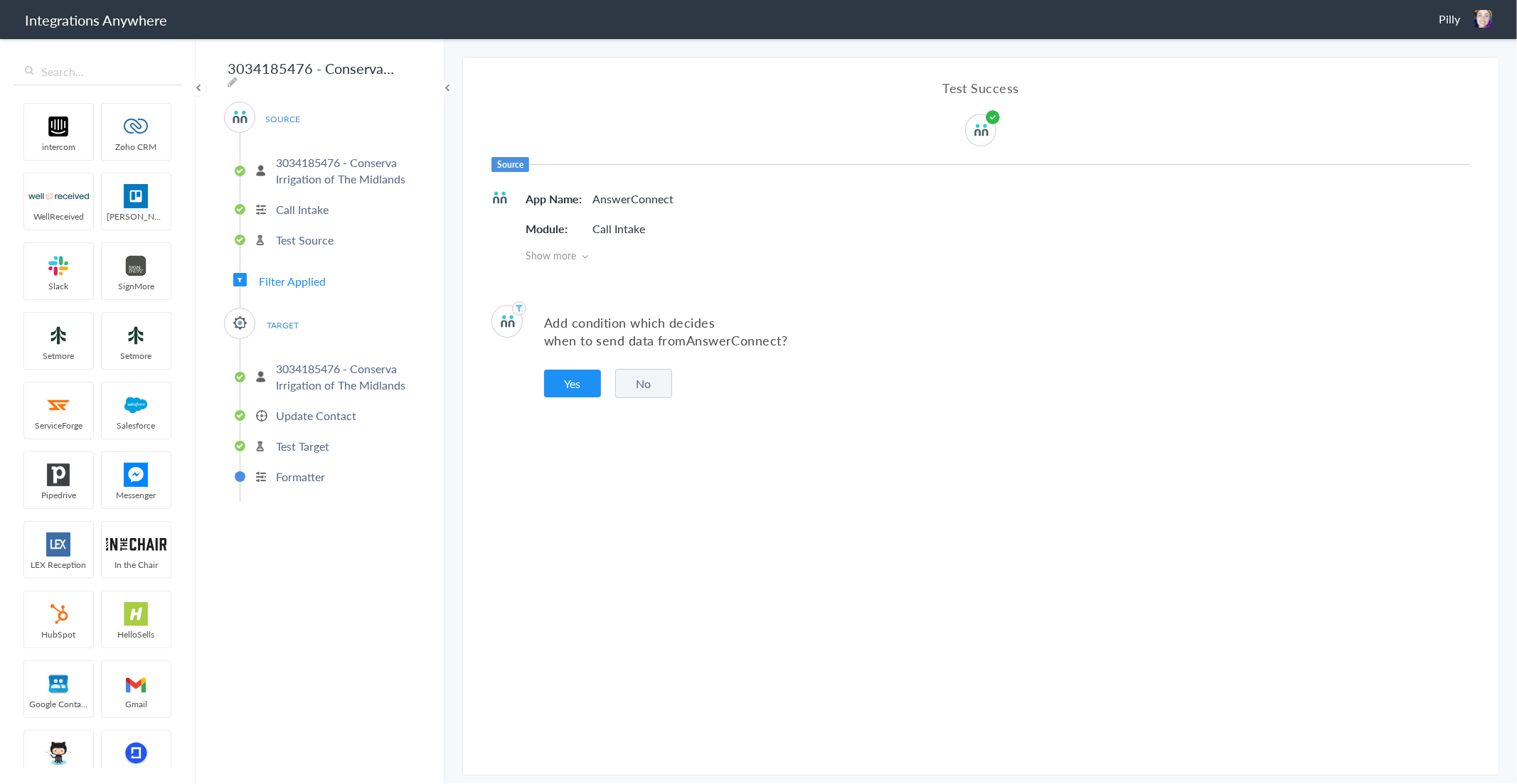
click at [812, 475] on article "Test Success Source App Name AnswerConnect Module Call Intake Show more Add con…" at bounding box center [981, 416] width 1035 height 717
click at [782, 423] on article "Test Success Source App Name AnswerConnect Module Call Intake Show more Add con…" at bounding box center [981, 416] width 1035 height 717
click at [889, 381] on div "Add condition which decides when to send data from AnswerConnect ? Yes No" at bounding box center [981, 351] width 1035 height 136
click at [879, 452] on article "Test Success Source App Name AnswerConnect Module Call Intake Show more Add con…" at bounding box center [981, 416] width 1035 height 717
